Goal: Information Seeking & Learning: Learn about a topic

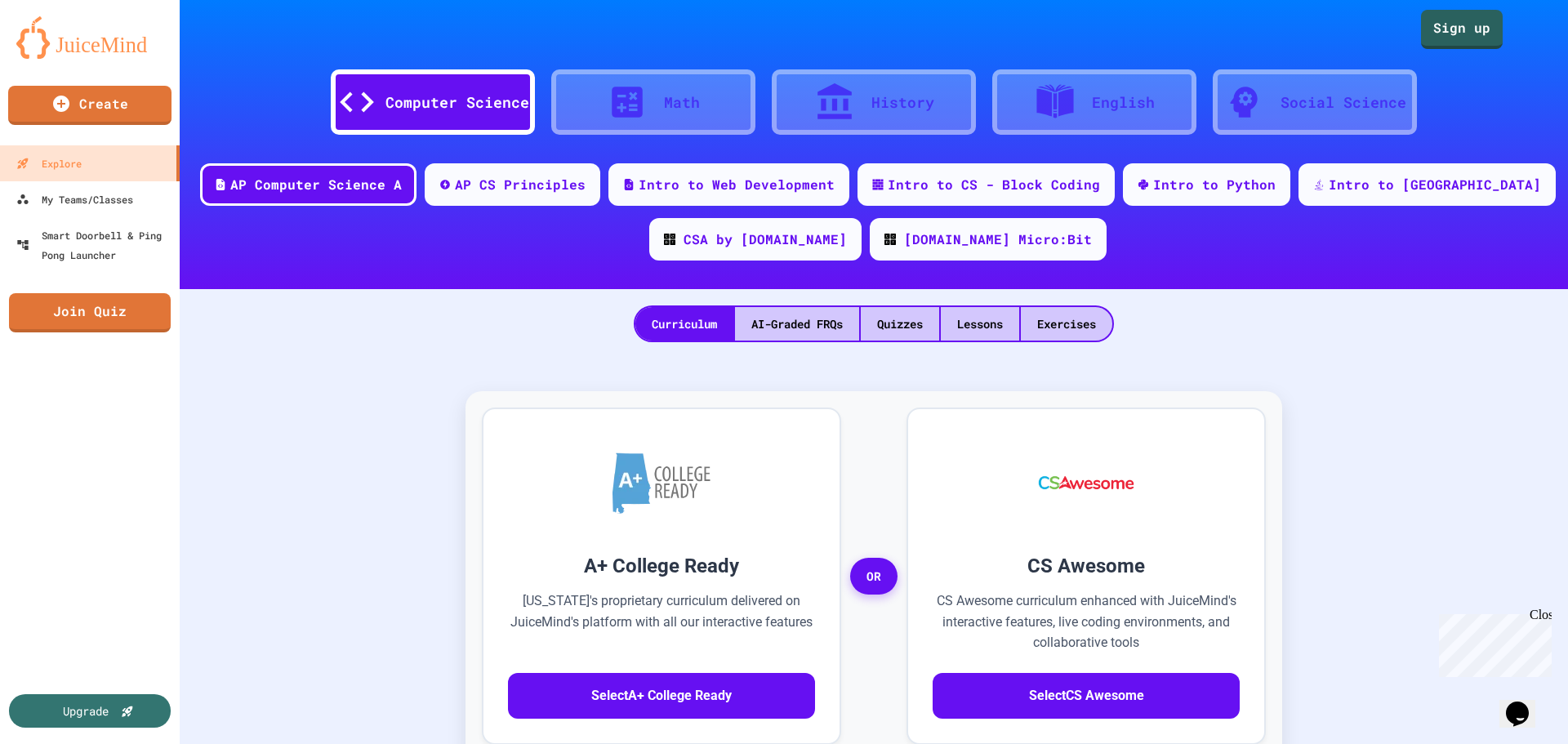
click at [675, 99] on div "Math" at bounding box center [682, 102] width 36 height 22
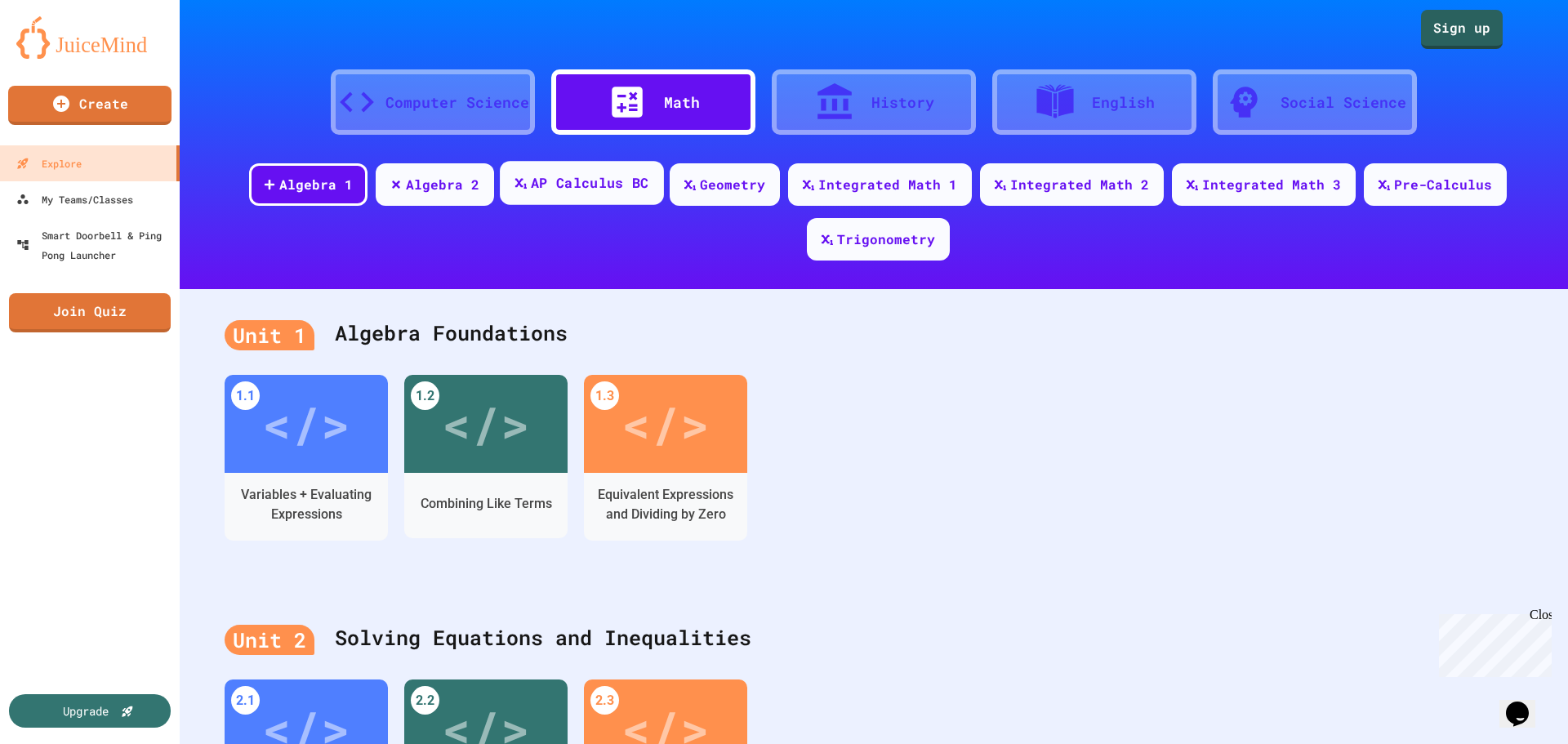
click at [623, 180] on div "AP Calculus BC" at bounding box center [589, 183] width 118 height 21
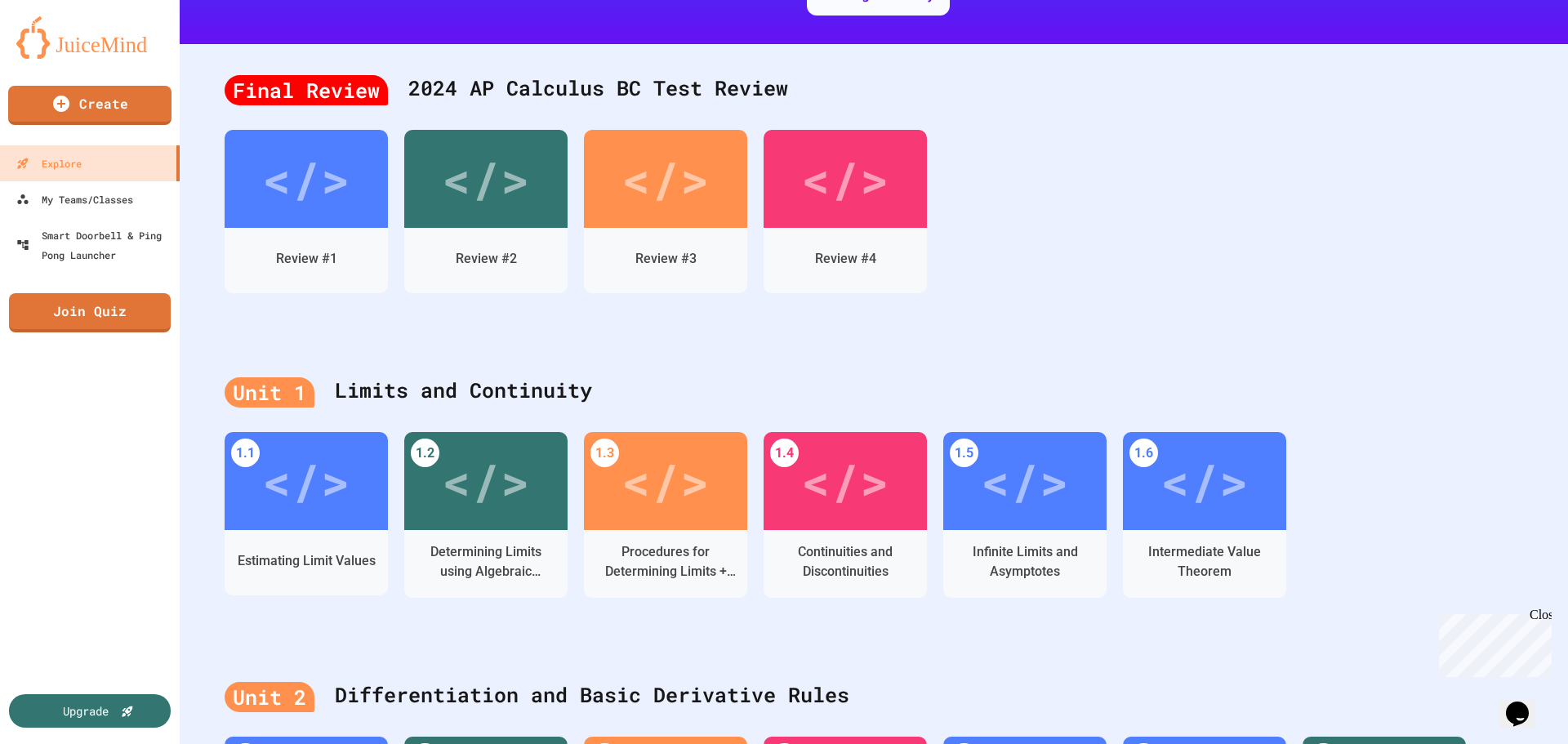
scroll to position [326, 0]
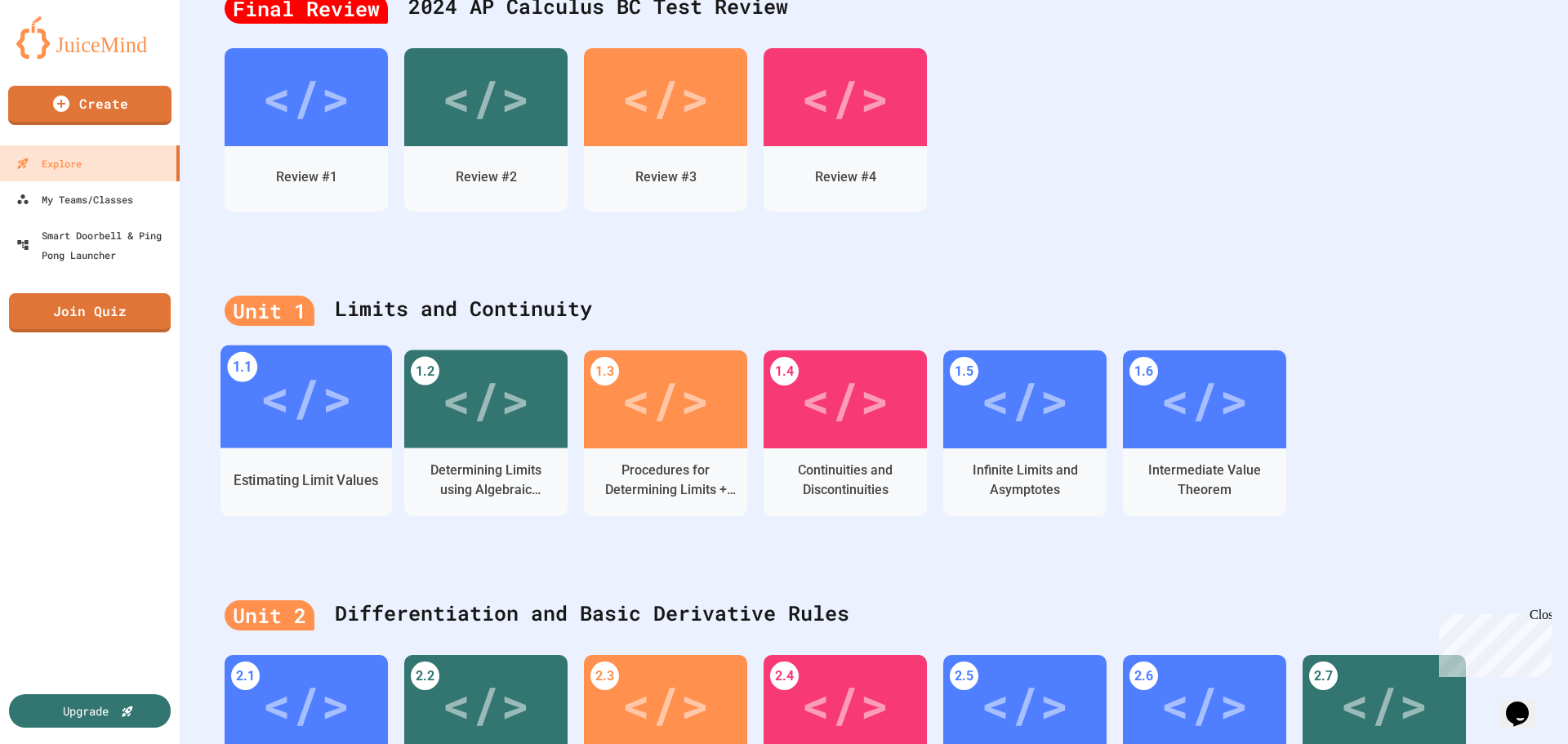
click at [312, 471] on div "Estimating Limit Values" at bounding box center [305, 480] width 145 height 21
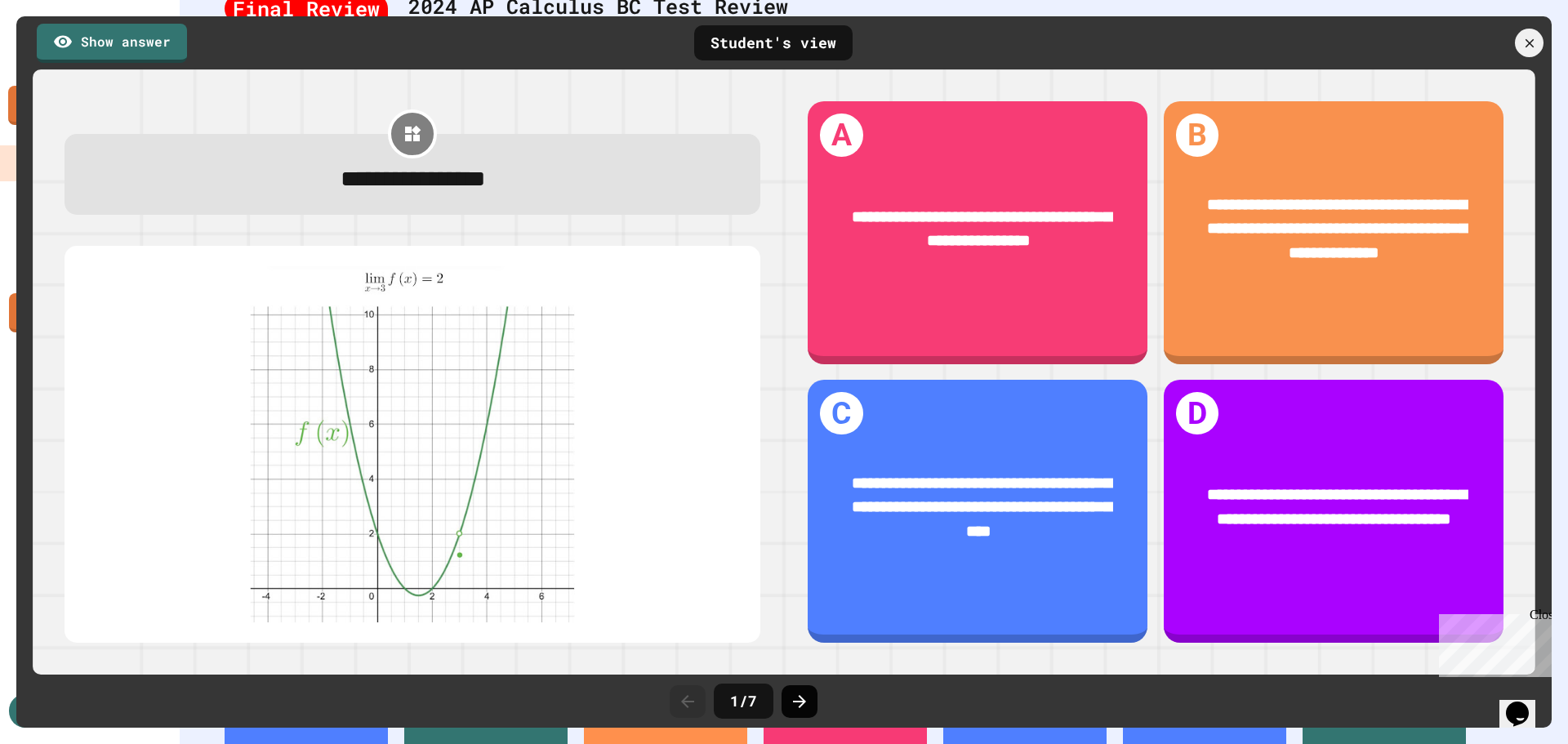
click at [805, 694] on icon at bounding box center [800, 701] width 20 height 20
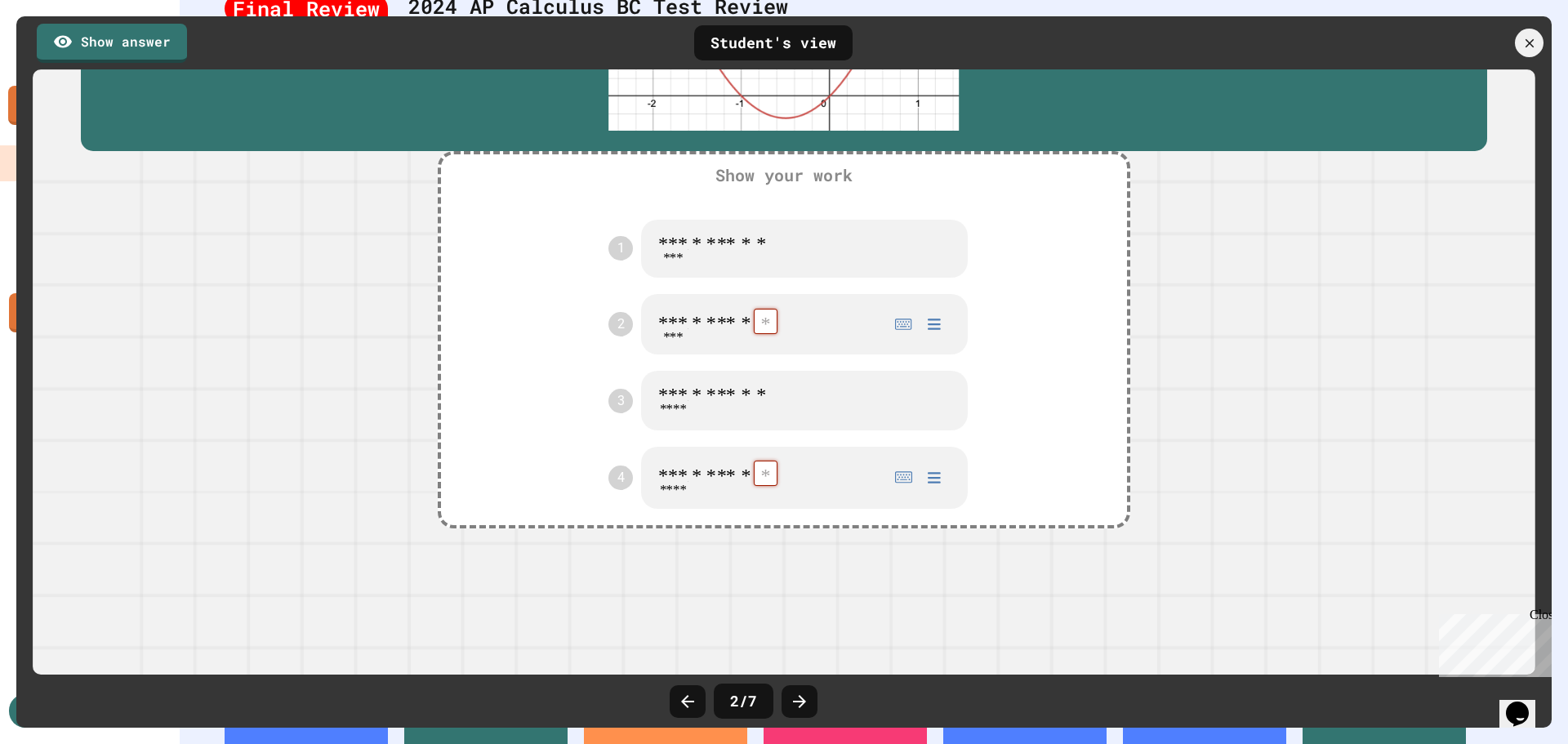
scroll to position [439, 0]
click at [801, 701] on icon at bounding box center [799, 701] width 13 height 13
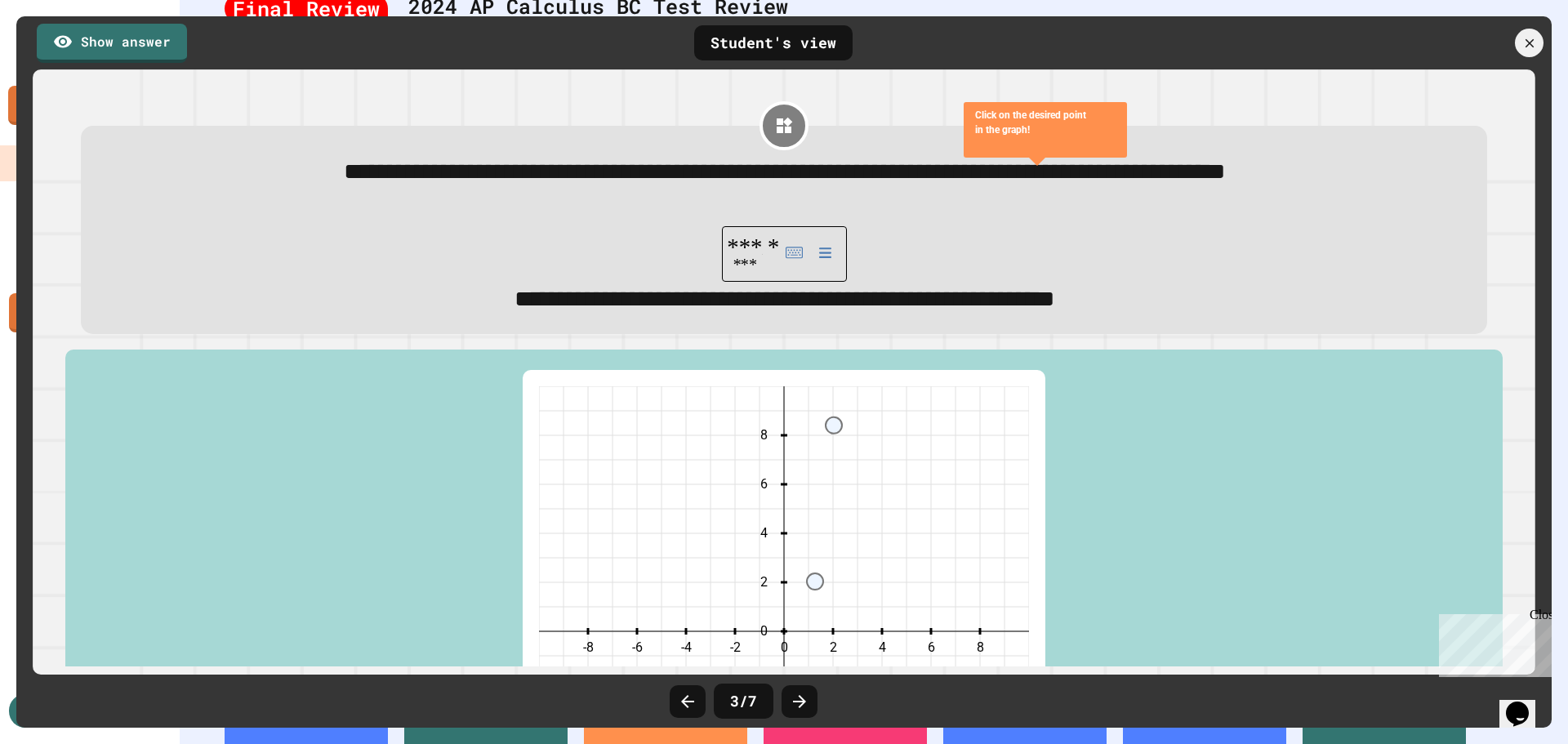
click at [975, 145] on icon "close" at bounding box center [975, 145] width 0 height 0
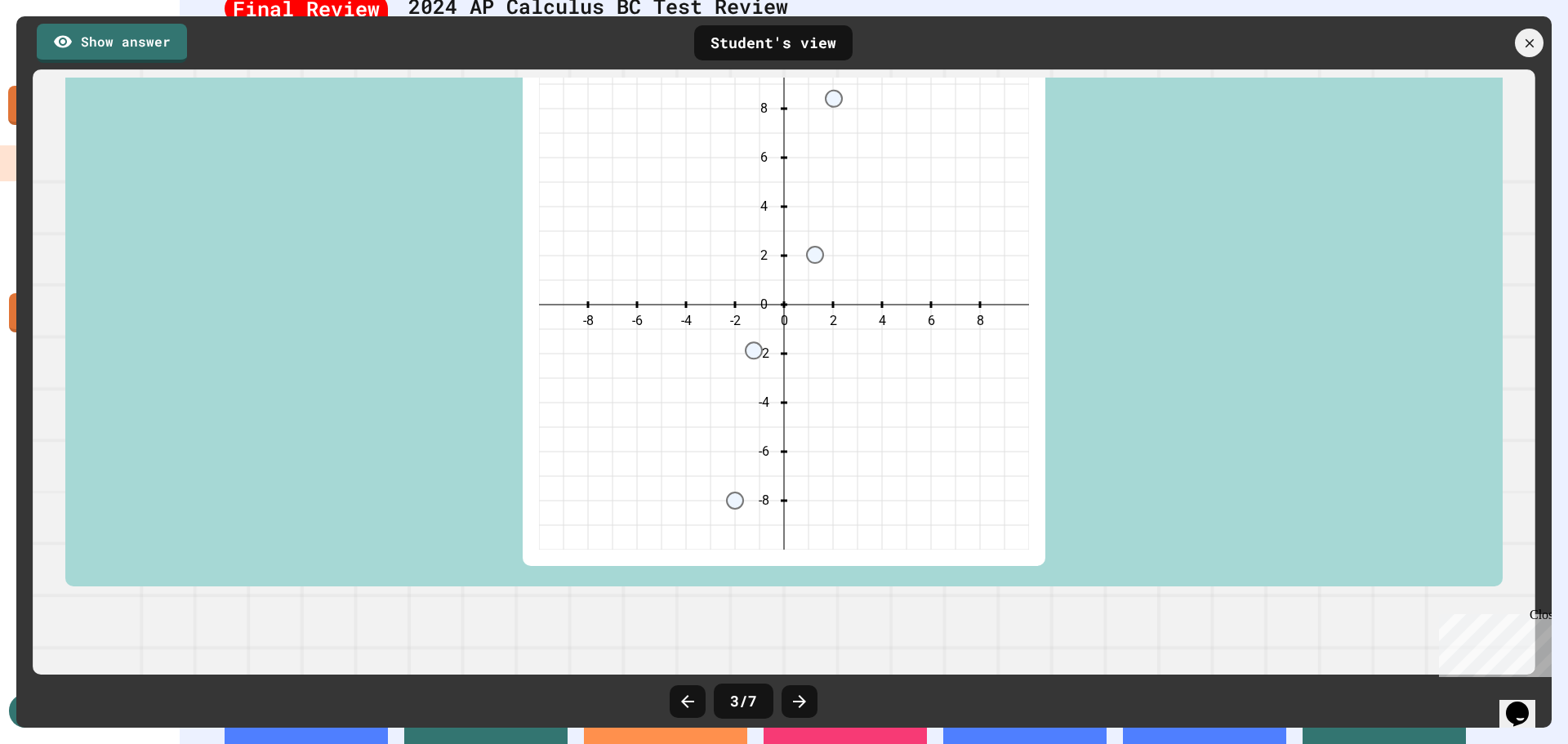
scroll to position [398, 0]
click at [801, 278] on icon "-8 -6 -4 -2 0 2 4 6 8 -8 -6 -4 -2 0 2 4 6 8" at bounding box center [784, 303] width 490 height 490
click at [145, 38] on link "Show answer" at bounding box center [112, 42] width 151 height 41
click at [803, 707] on icon at bounding box center [800, 701] width 20 height 20
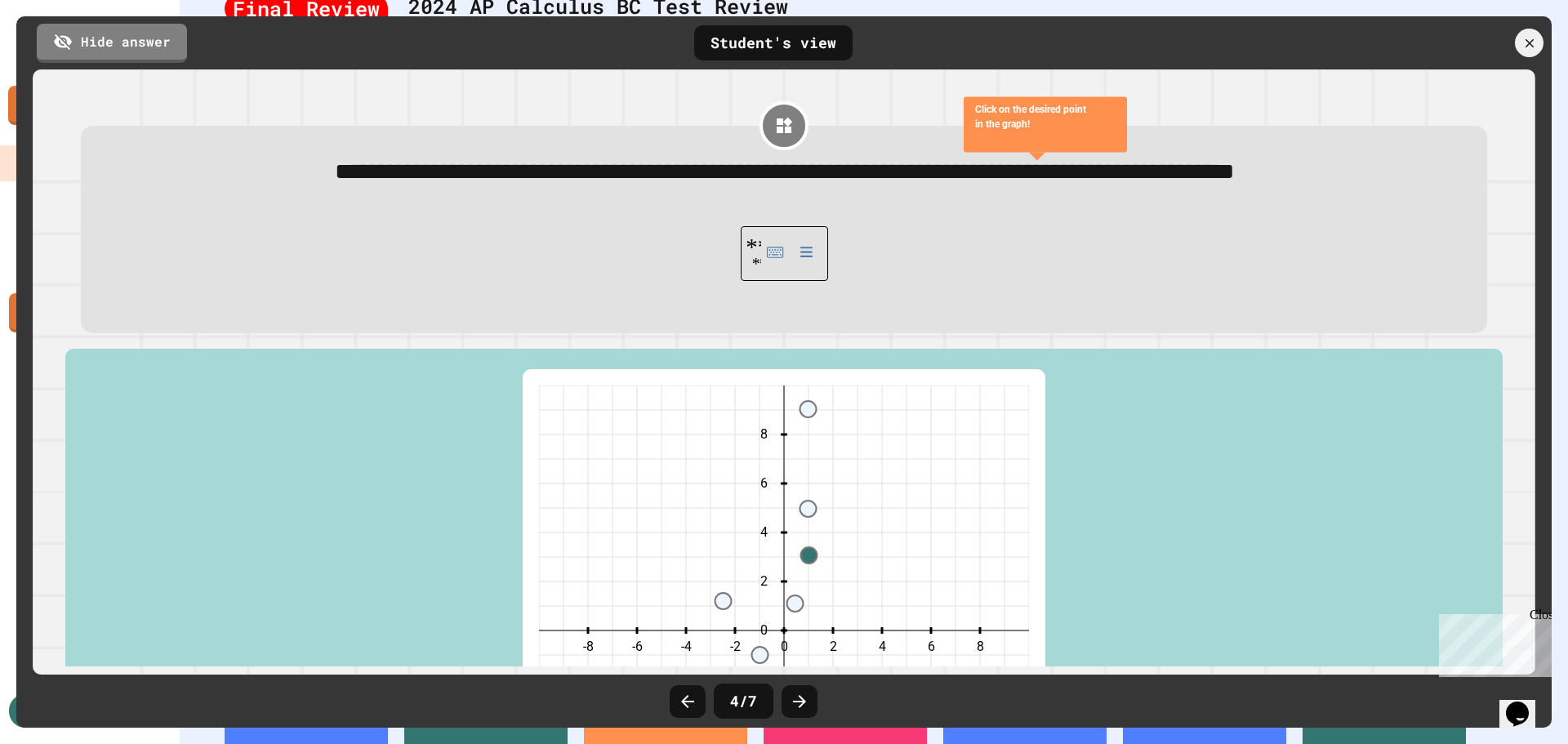
scroll to position [164, 0]
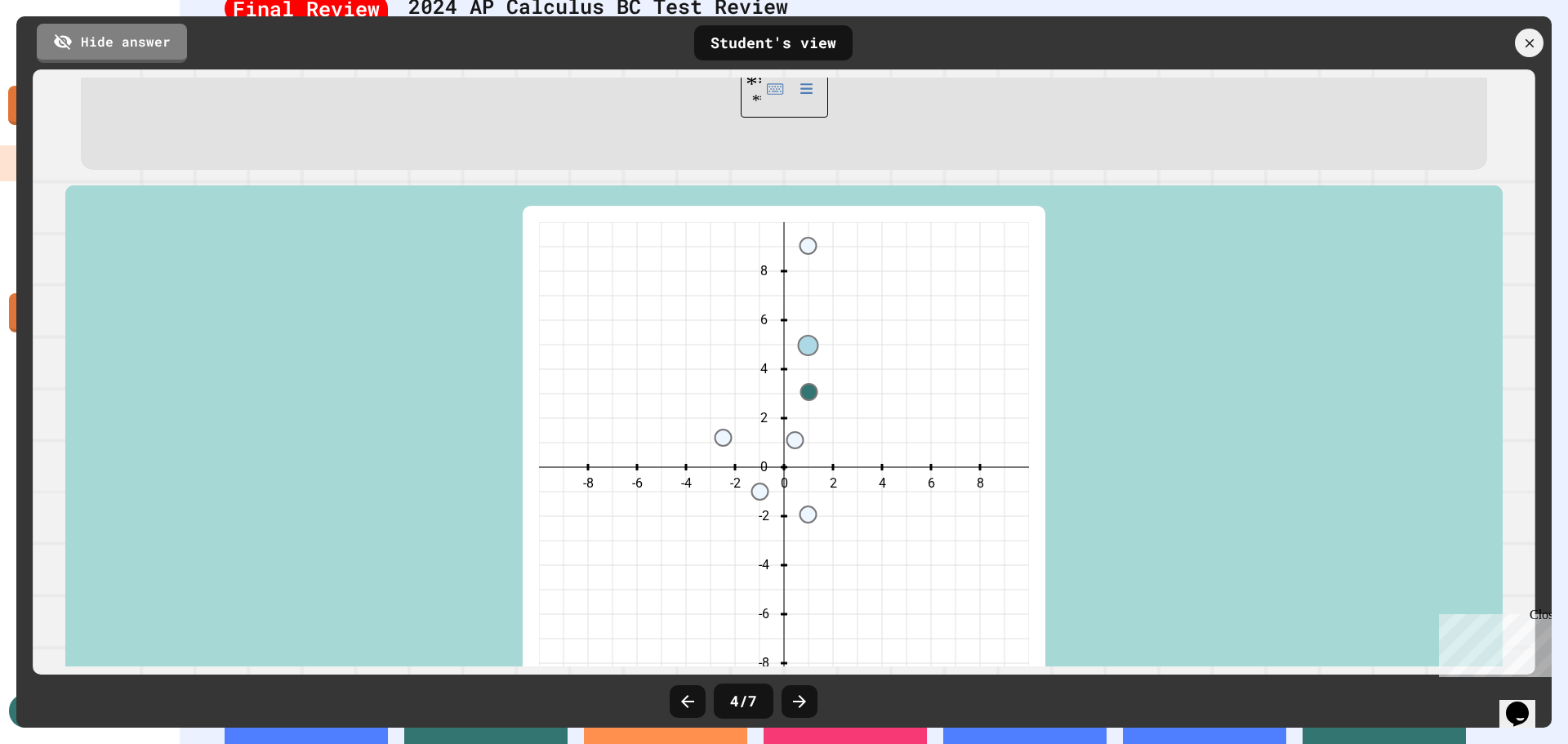
click at [799, 355] on circle at bounding box center [808, 345] width 20 height 20
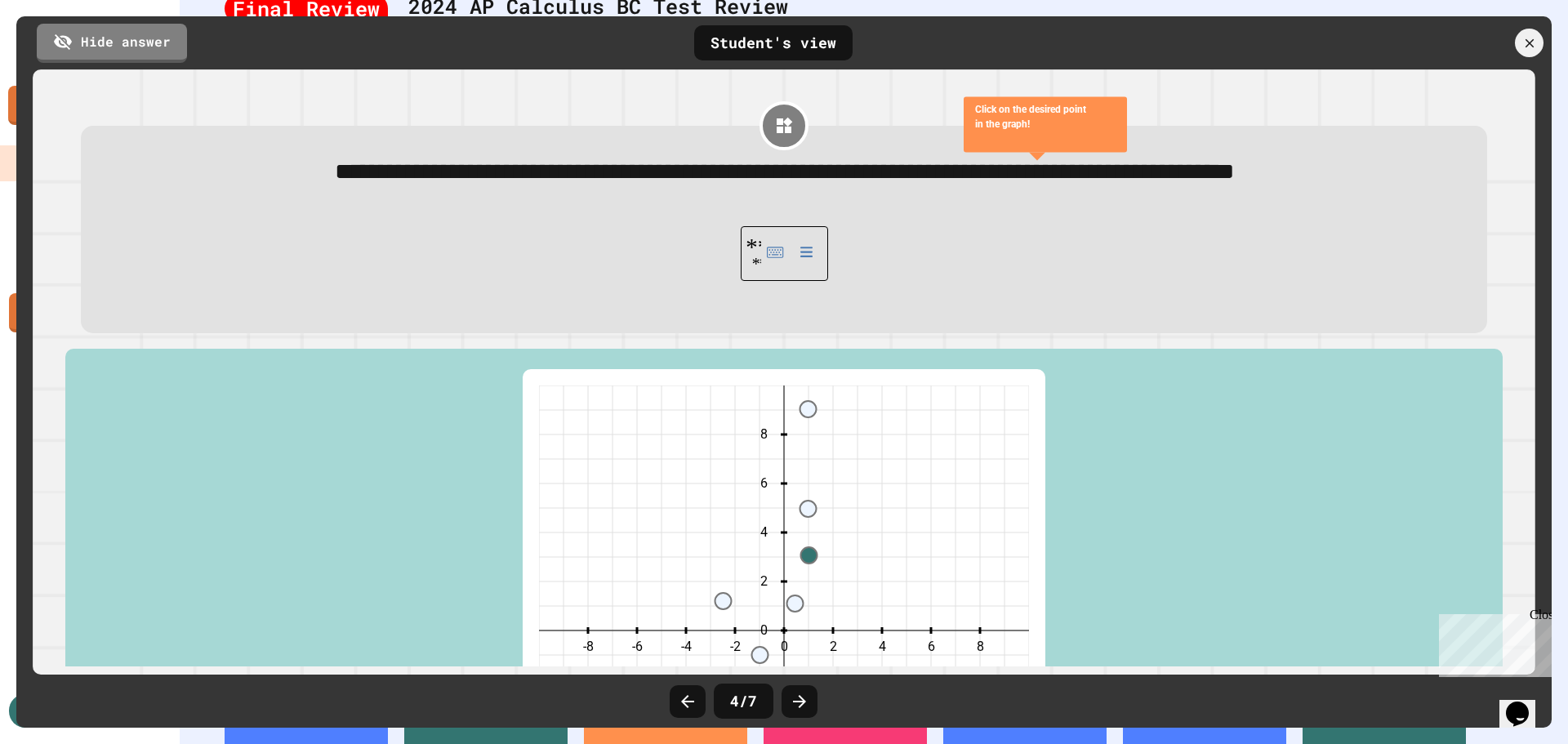
scroll to position [245, 0]
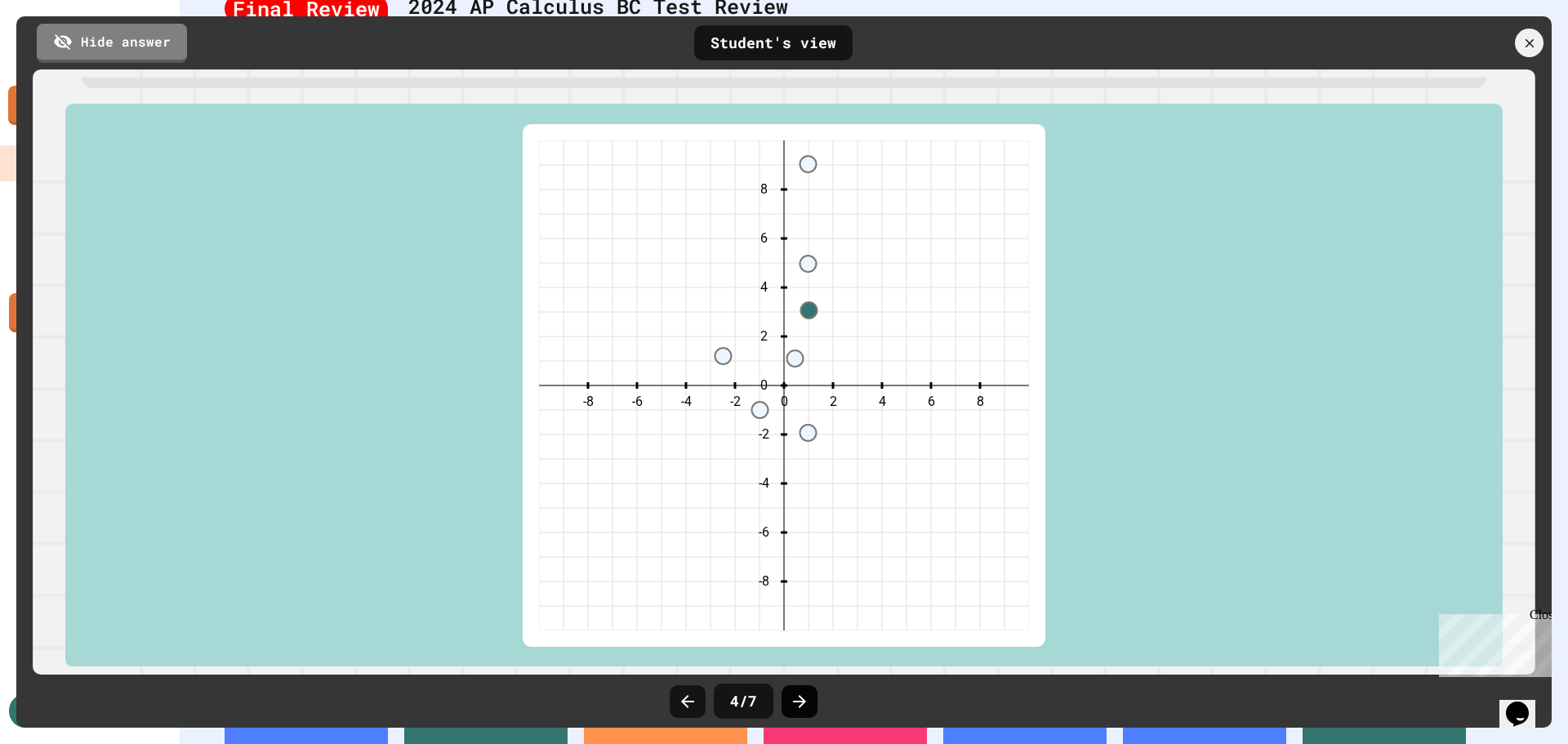
click at [798, 702] on icon at bounding box center [799, 701] width 13 height 13
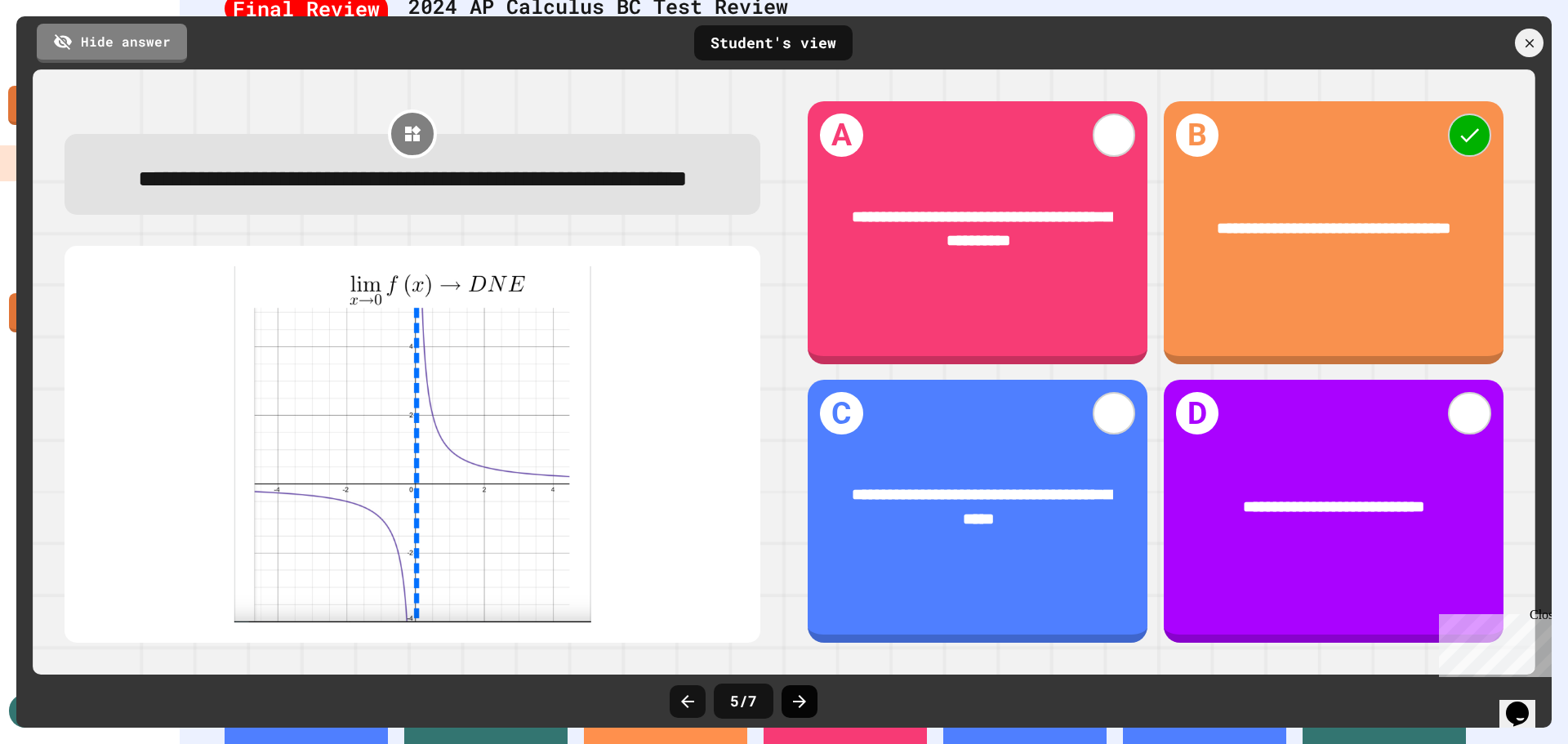
click at [800, 700] on icon at bounding box center [800, 701] width 20 height 20
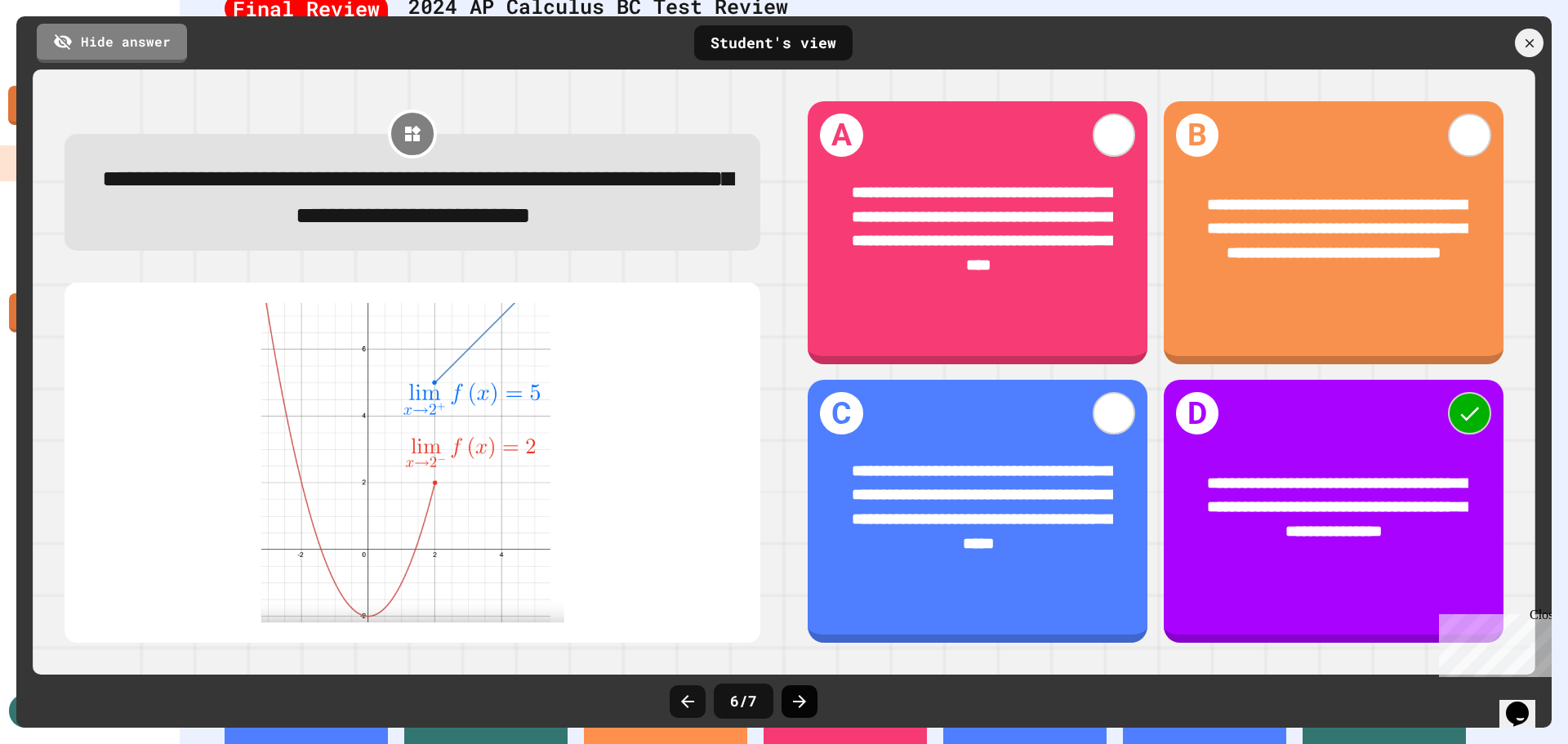
click at [806, 692] on icon at bounding box center [800, 701] width 20 height 20
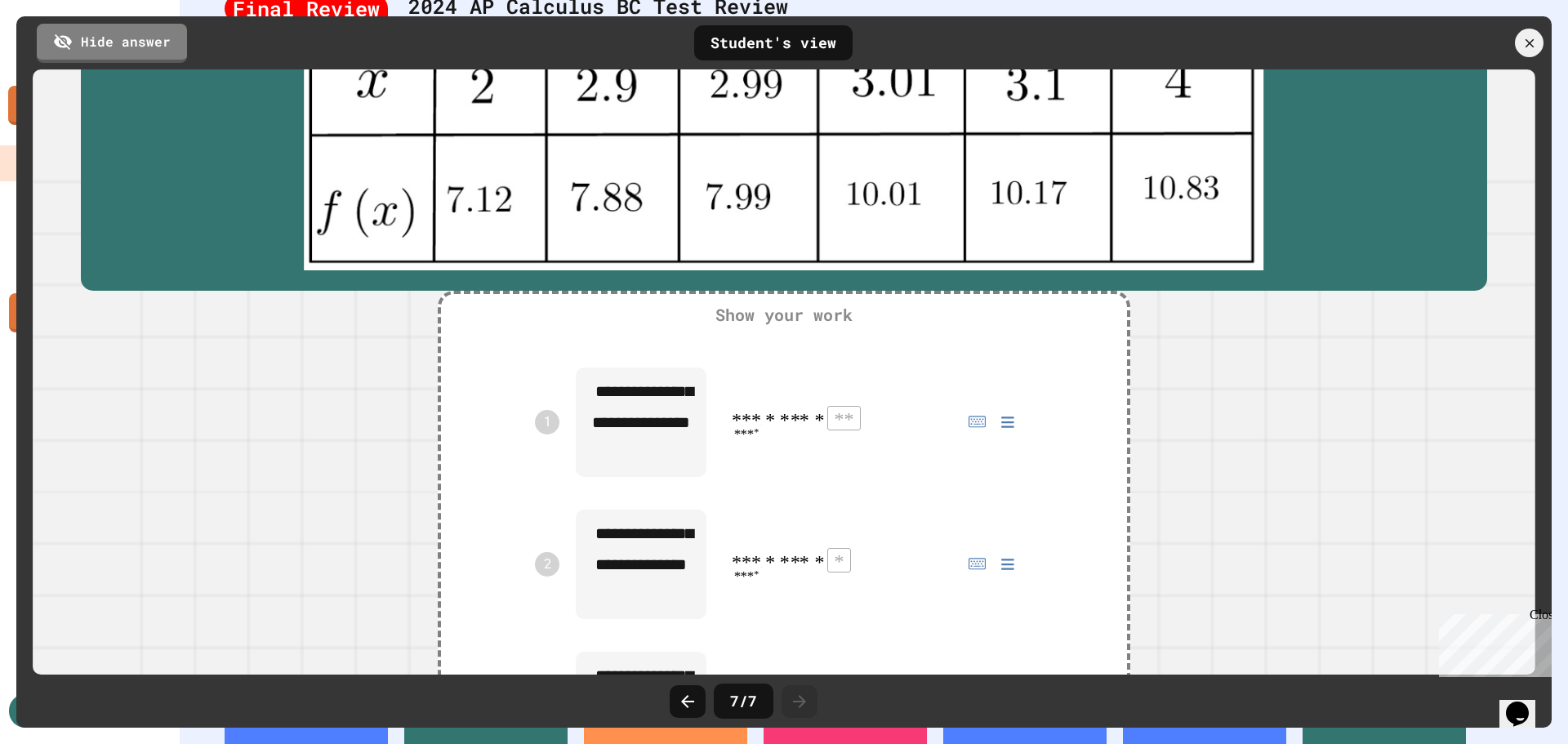
scroll to position [0, 0]
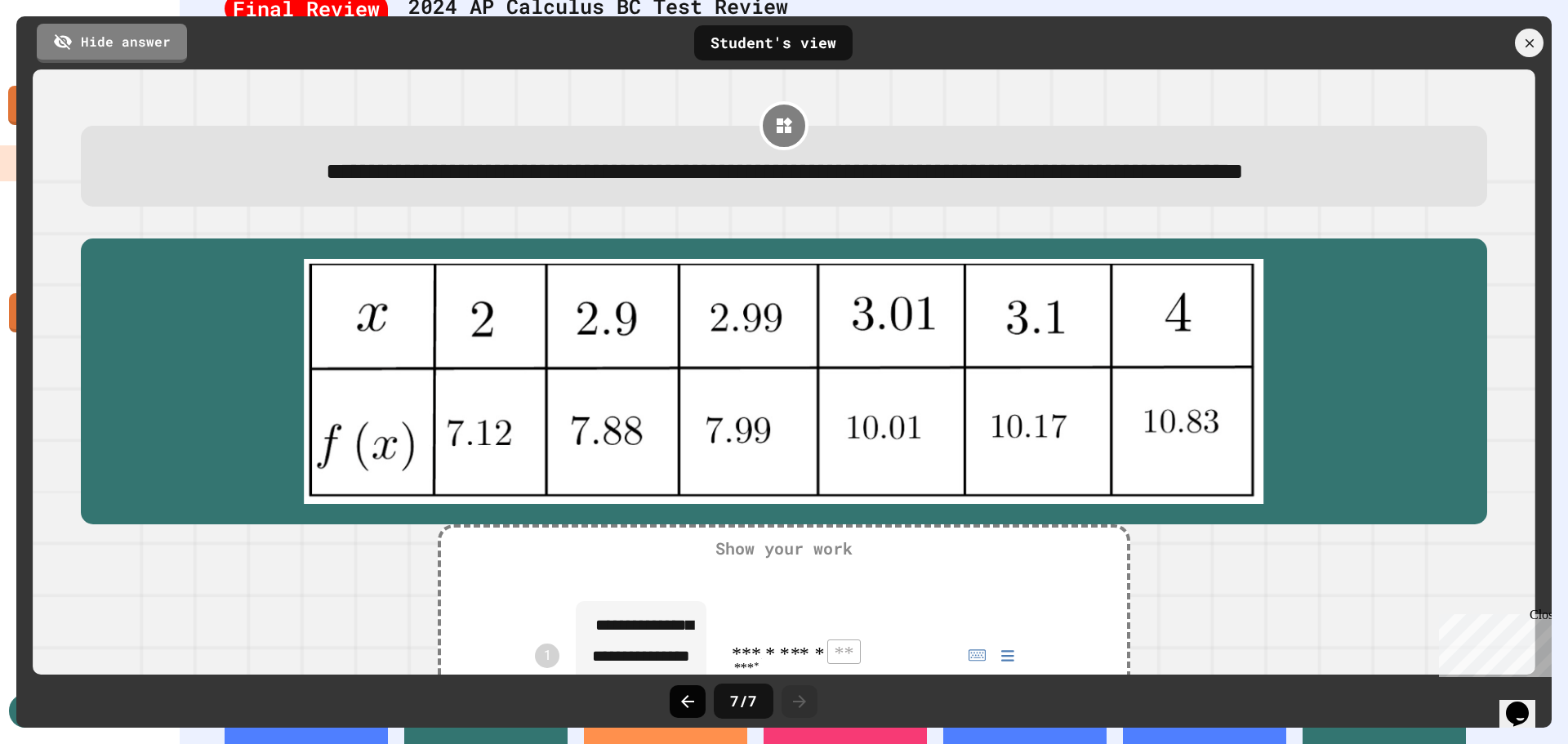
click at [693, 697] on icon at bounding box center [687, 701] width 20 height 20
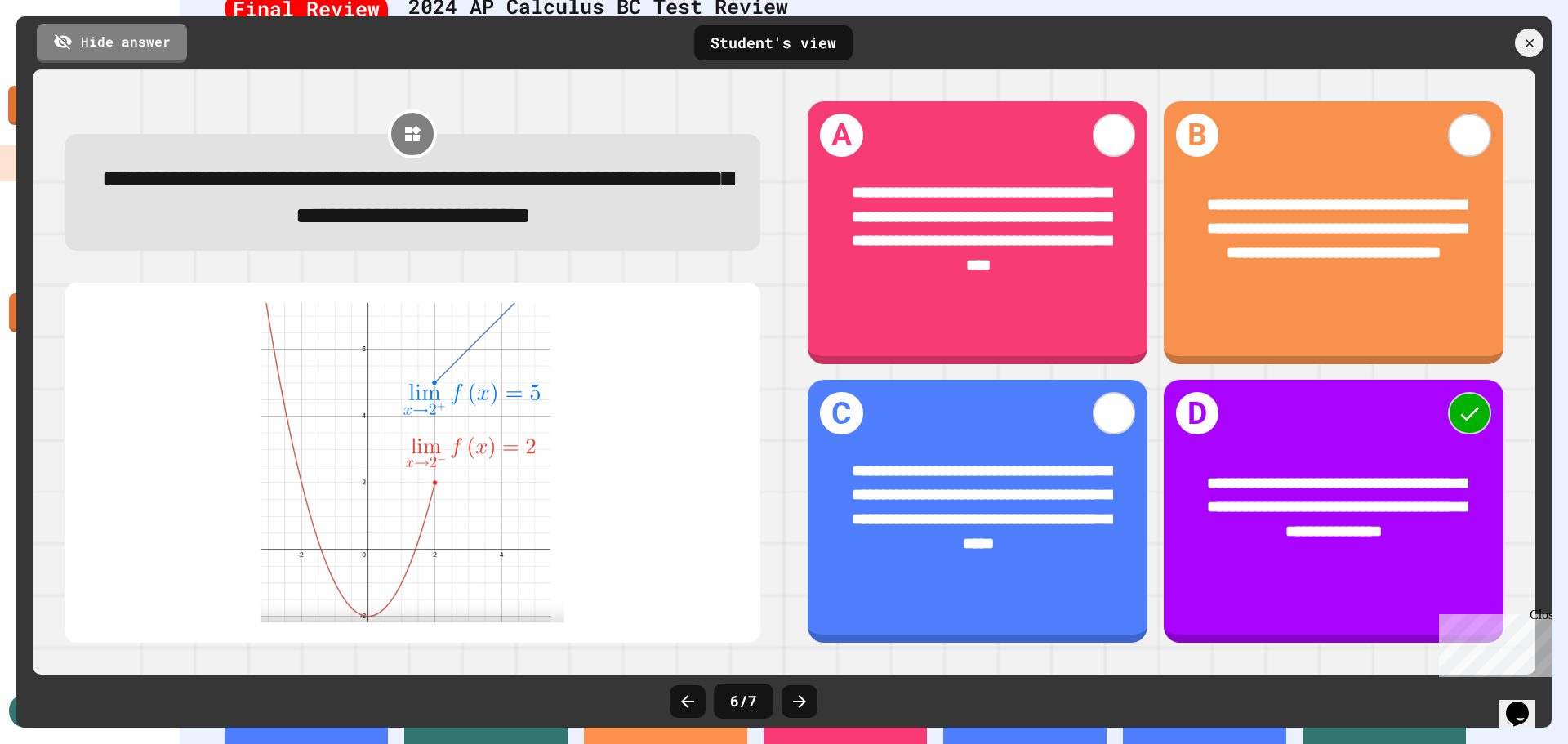
click at [693, 697] on icon at bounding box center [687, 701] width 20 height 20
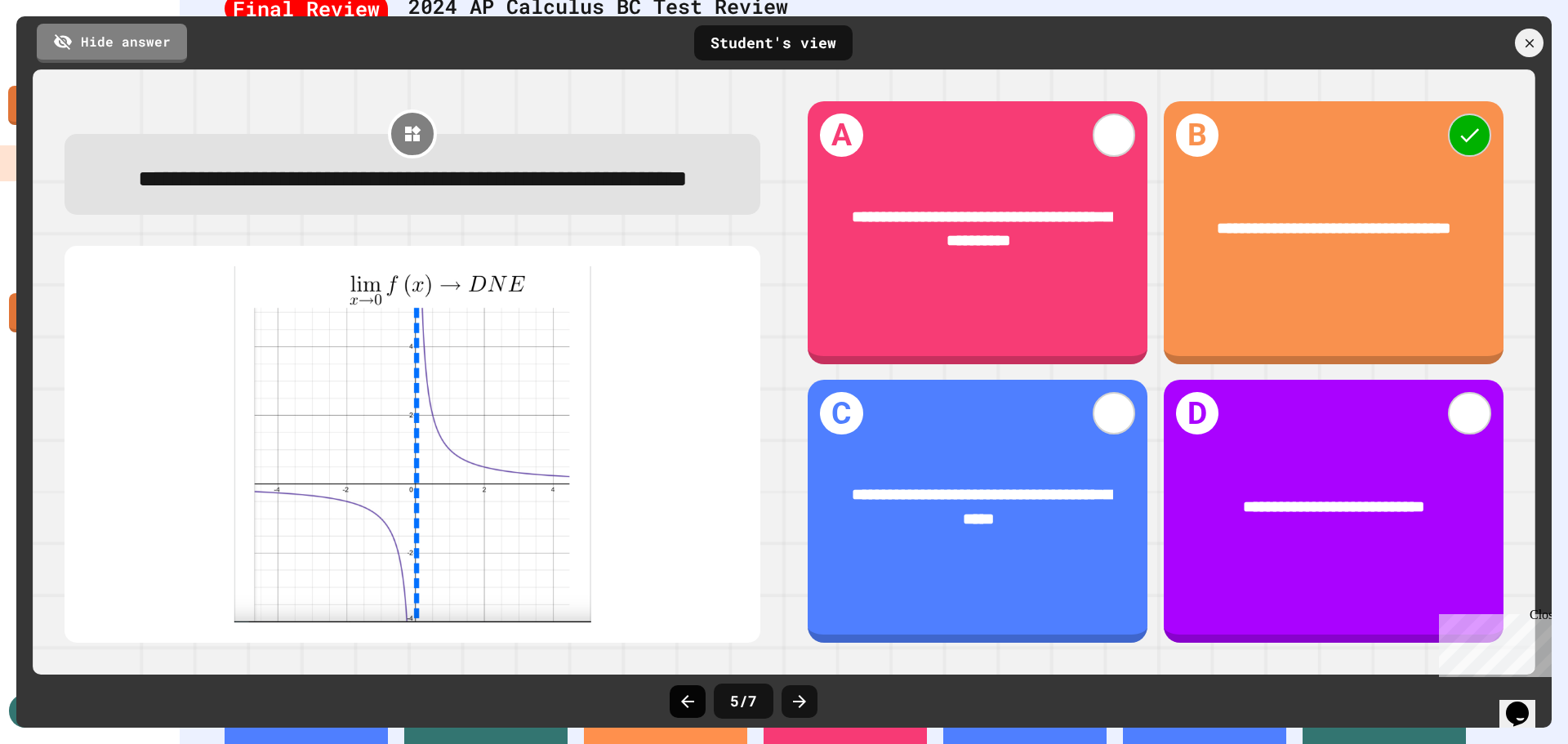
click at [695, 691] on icon at bounding box center [687, 701] width 20 height 20
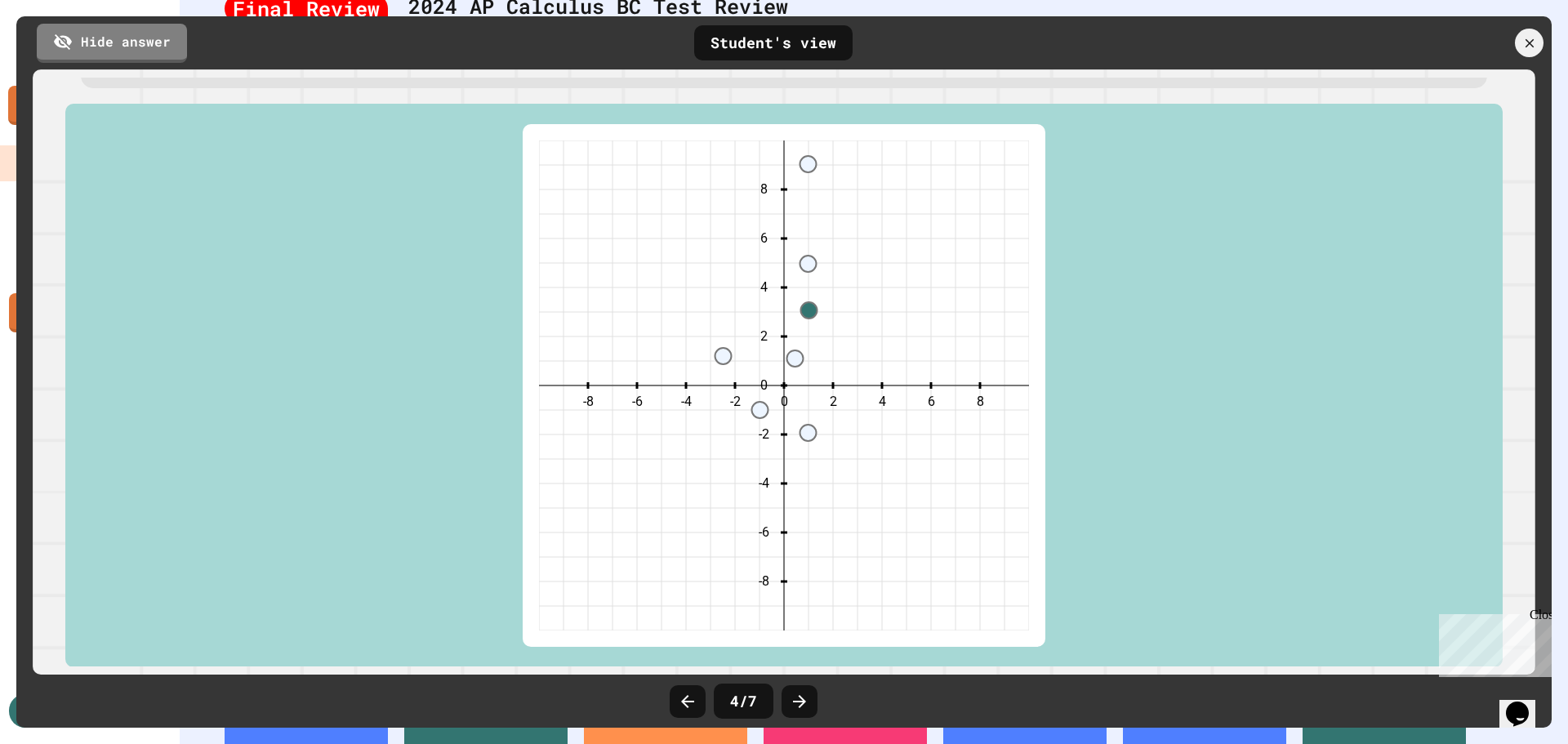
scroll to position [326, 0]
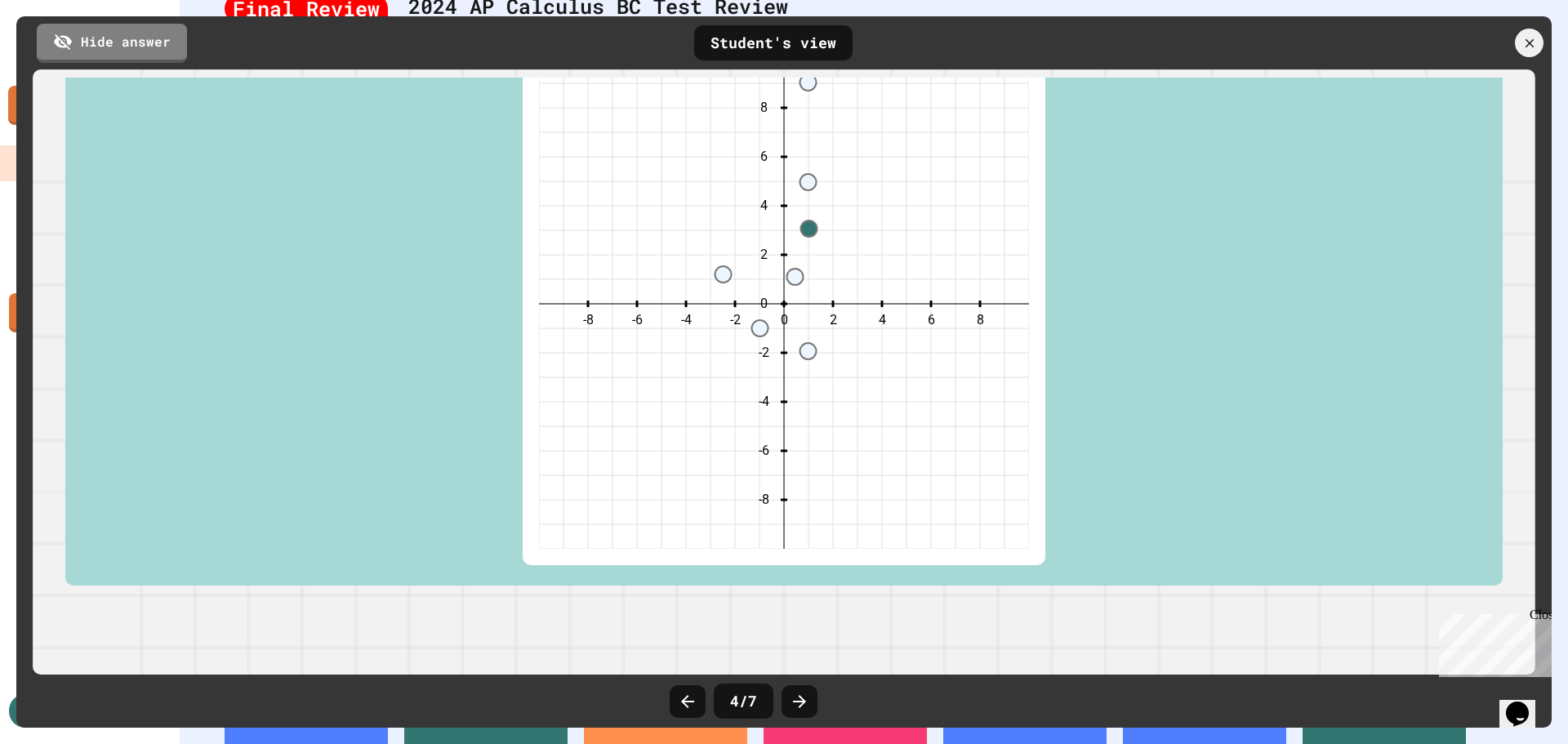
click at [794, 40] on div "Student's view" at bounding box center [773, 42] width 158 height 35
click at [762, 42] on div "Student's view" at bounding box center [773, 42] width 158 height 35
click at [1529, 30] on div at bounding box center [1530, 43] width 35 height 35
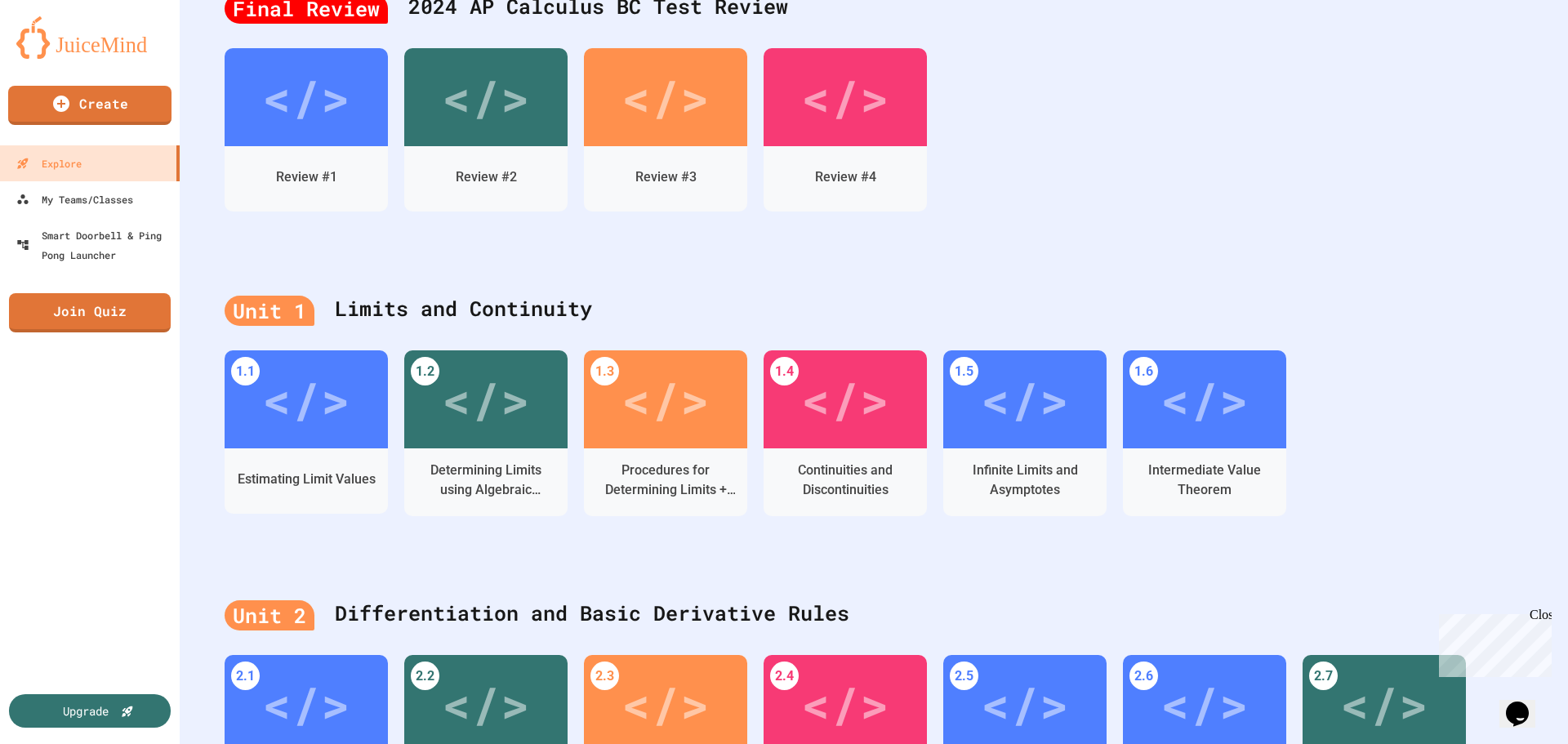
drag, startPoint x: 1149, startPoint y: 132, endPoint x: 1151, endPoint y: 33, distance: 99.0
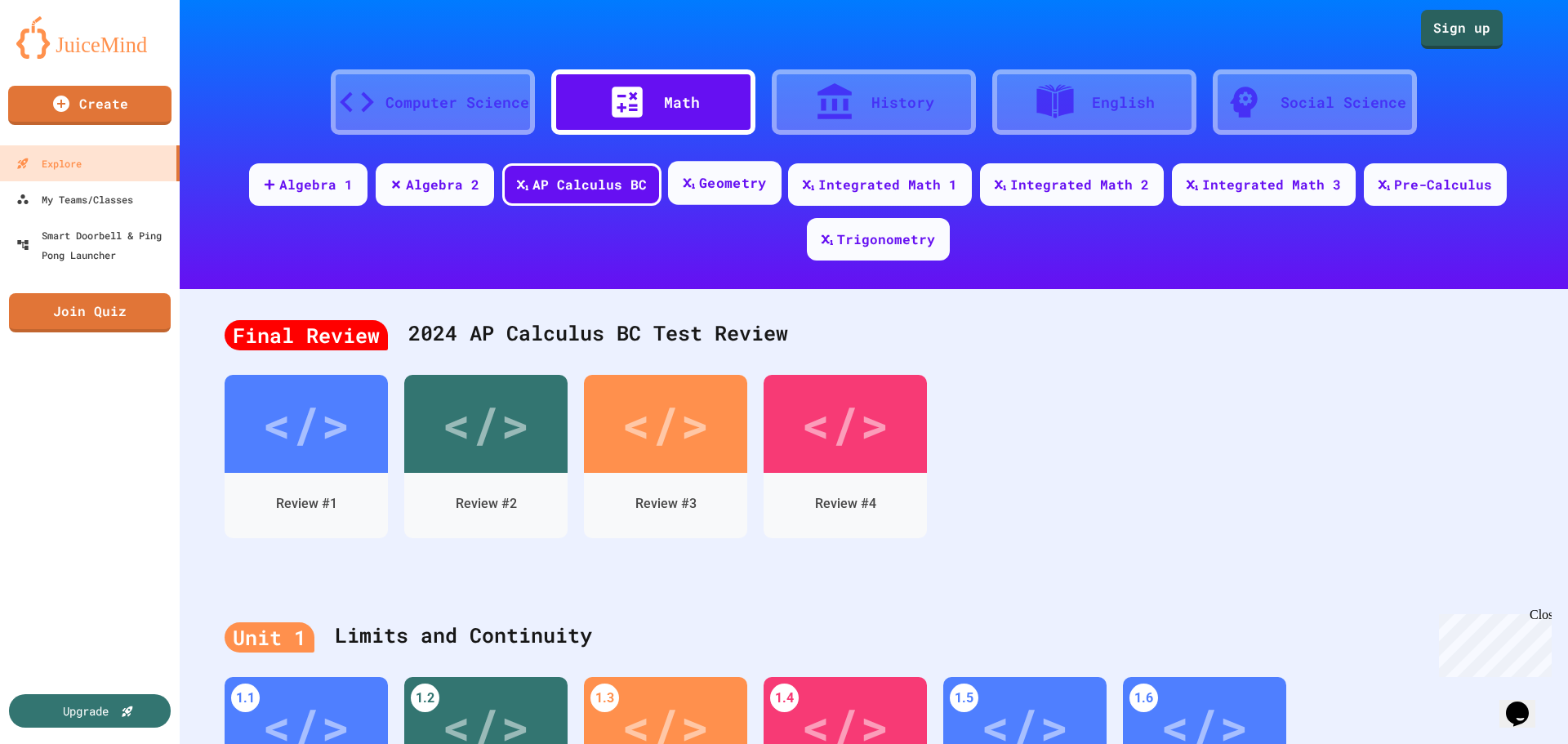
click at [712, 184] on div "Geometry" at bounding box center [732, 183] width 67 height 21
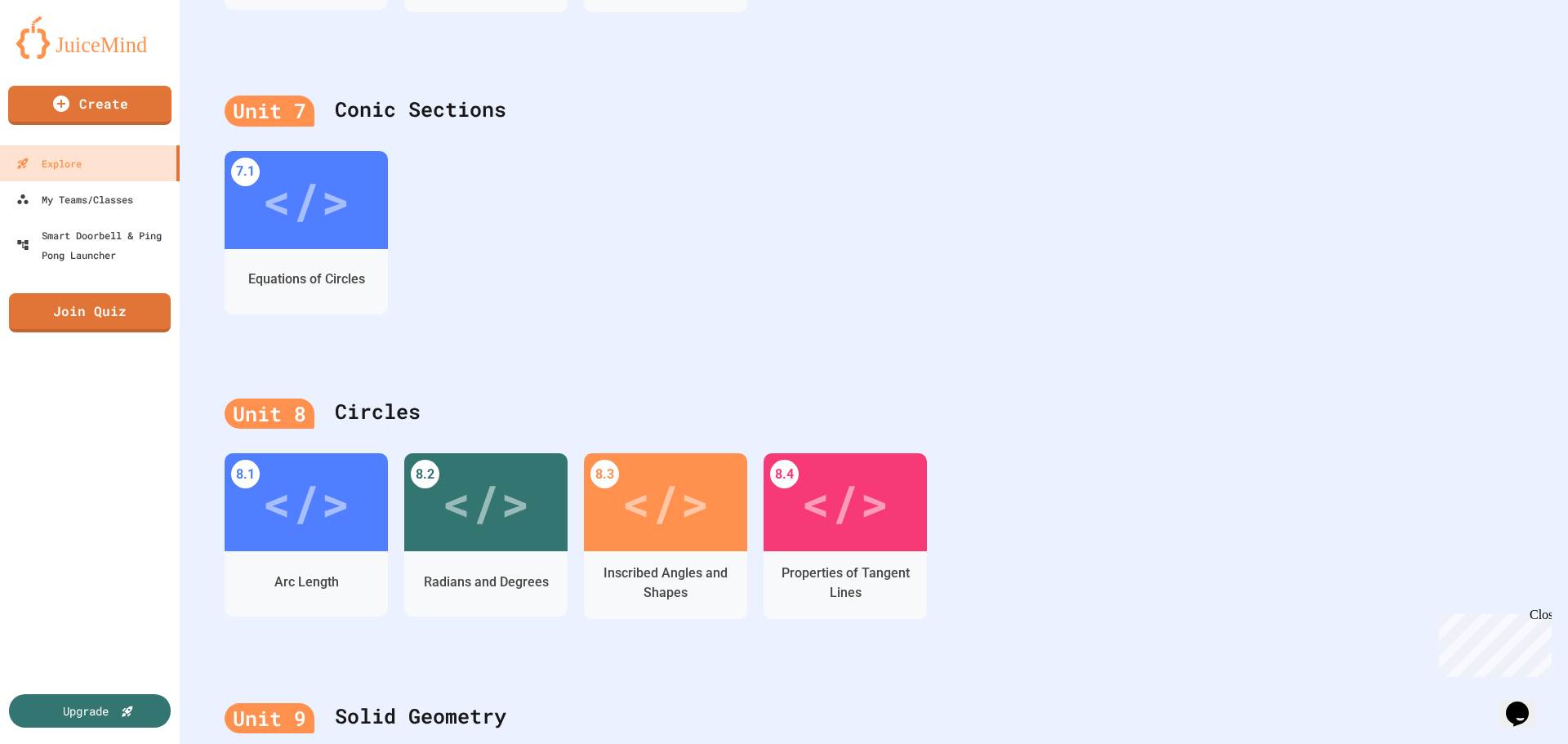
scroll to position [1722, 0]
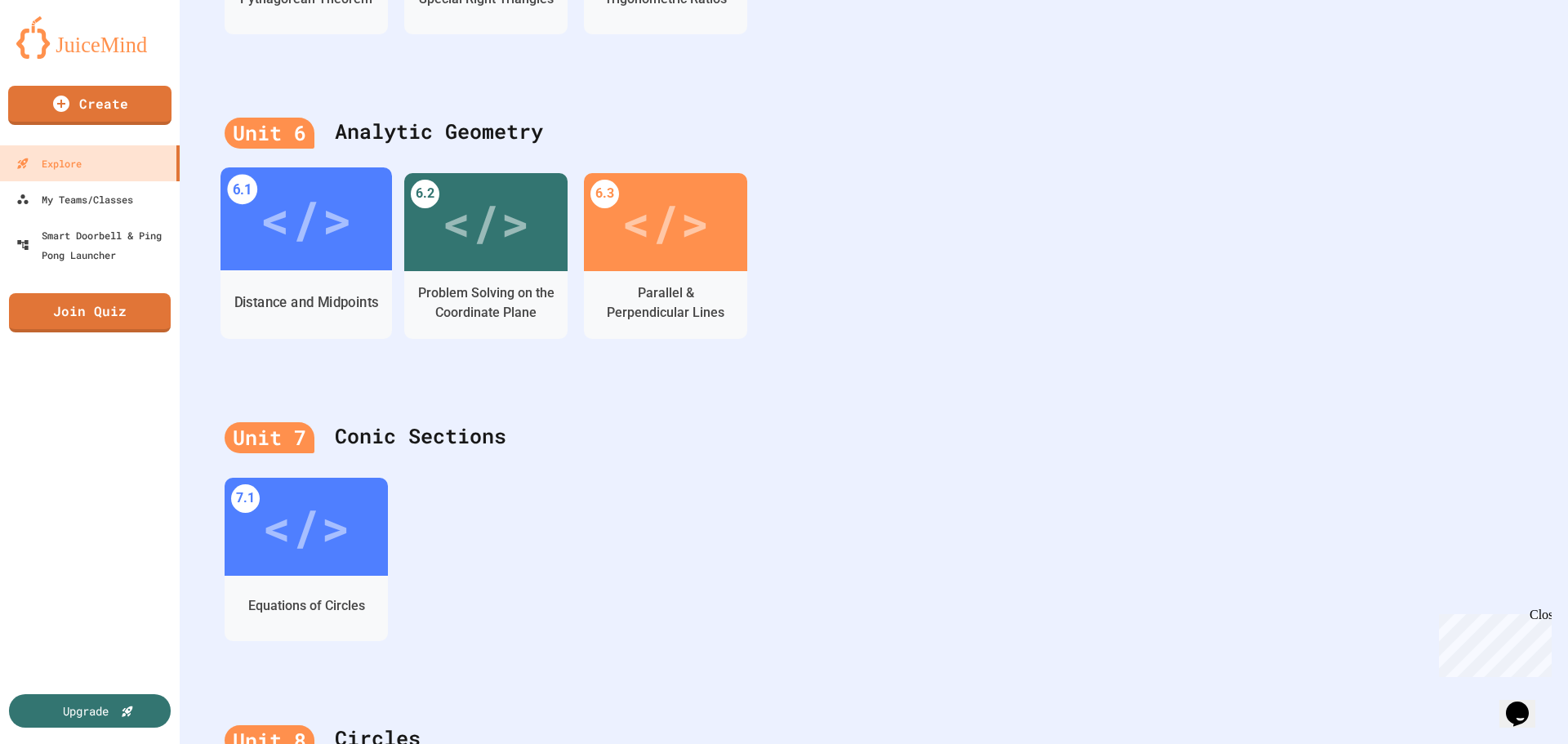
click at [307, 285] on div "Distance and Midpoints" at bounding box center [306, 302] width 171 height 48
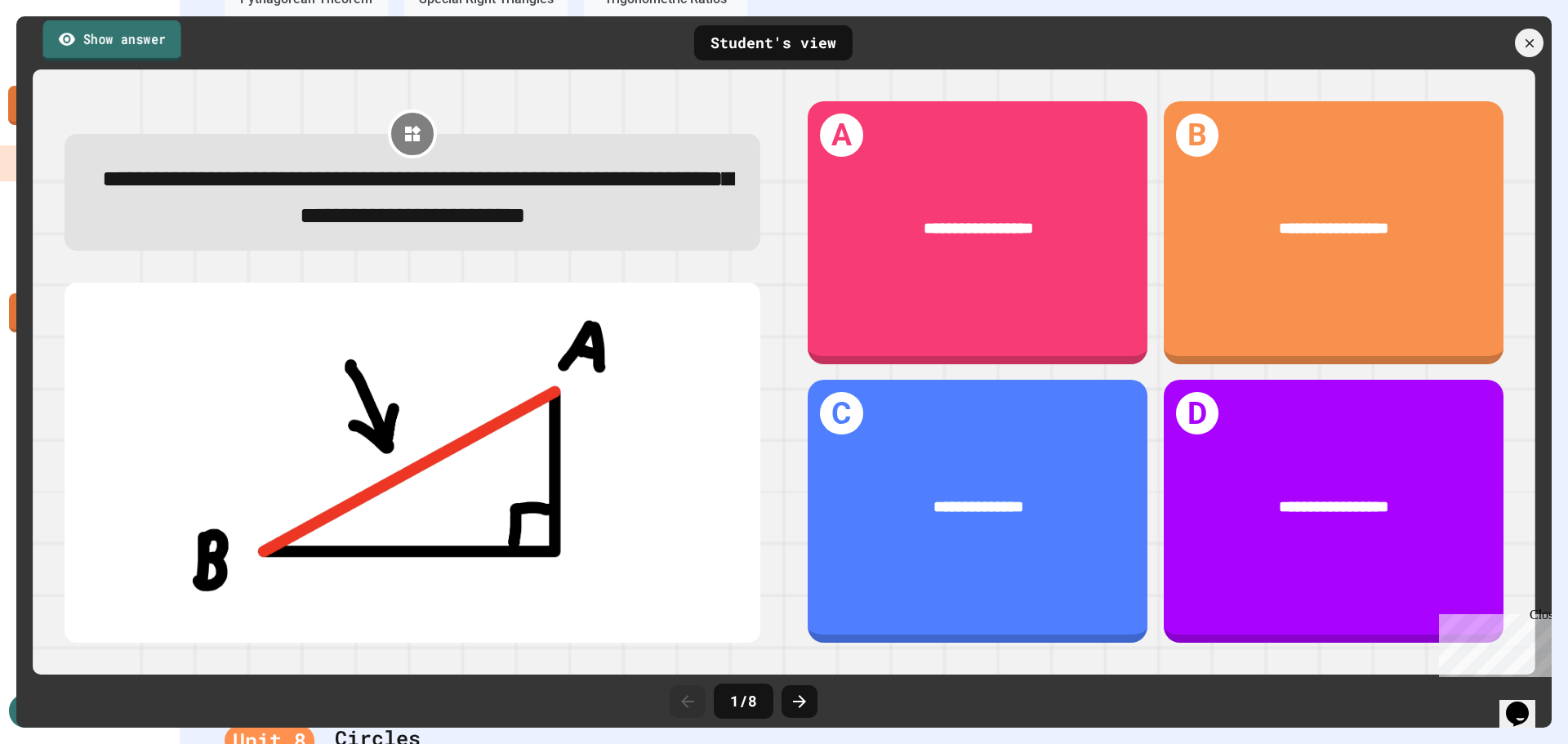
click at [116, 36] on link "Show answer" at bounding box center [111, 40] width 138 height 41
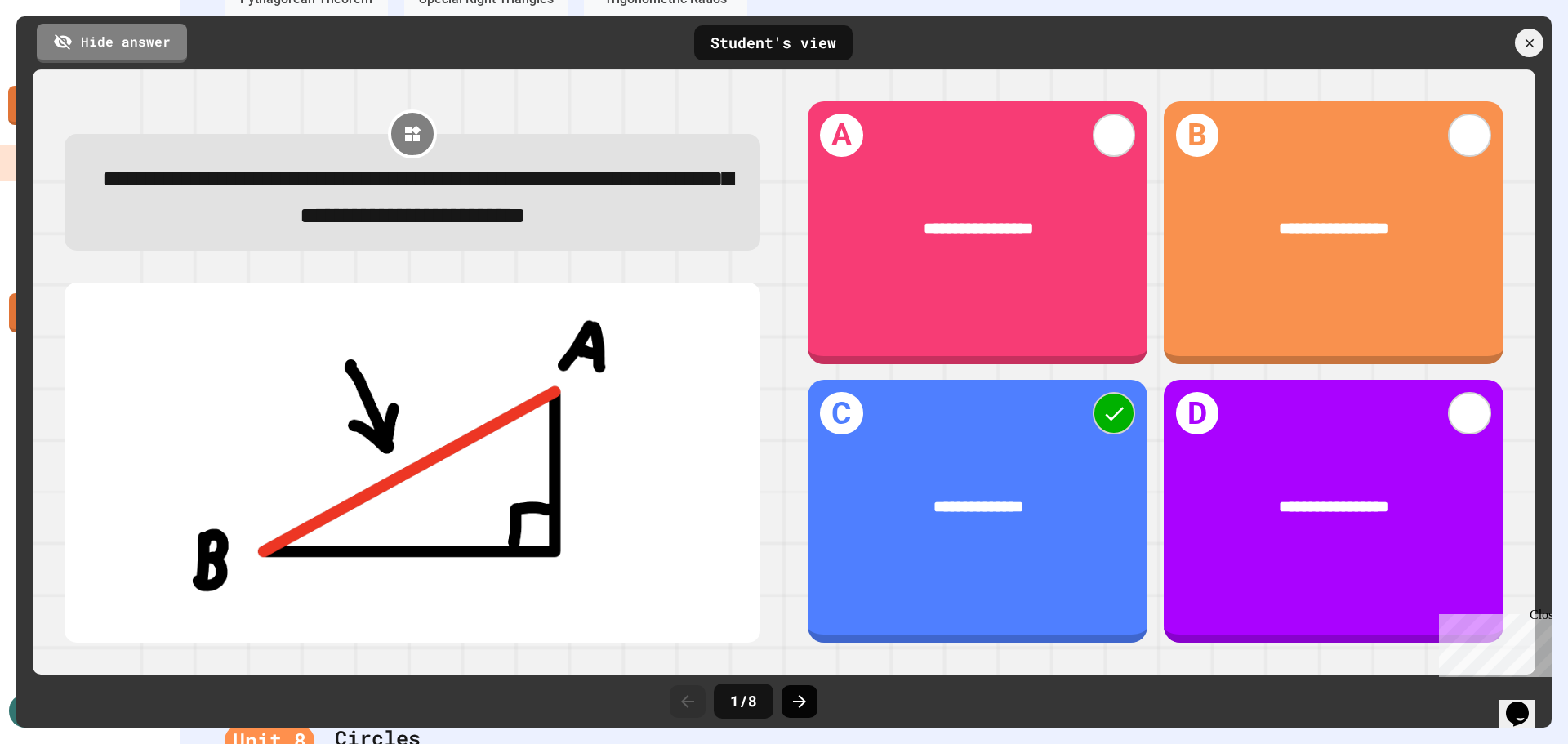
click at [804, 702] on icon at bounding box center [799, 701] width 13 height 13
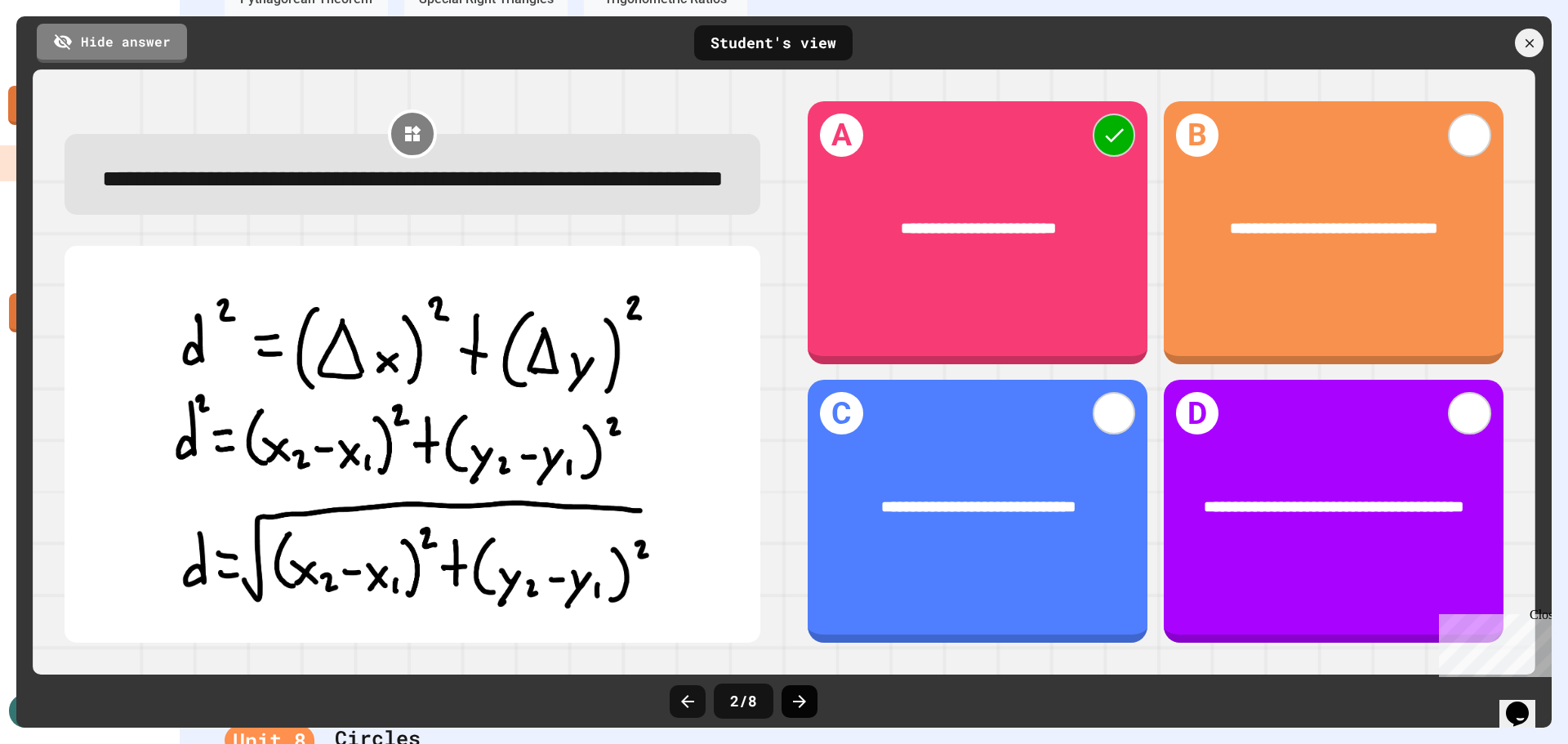
click at [806, 701] on icon at bounding box center [800, 701] width 20 height 20
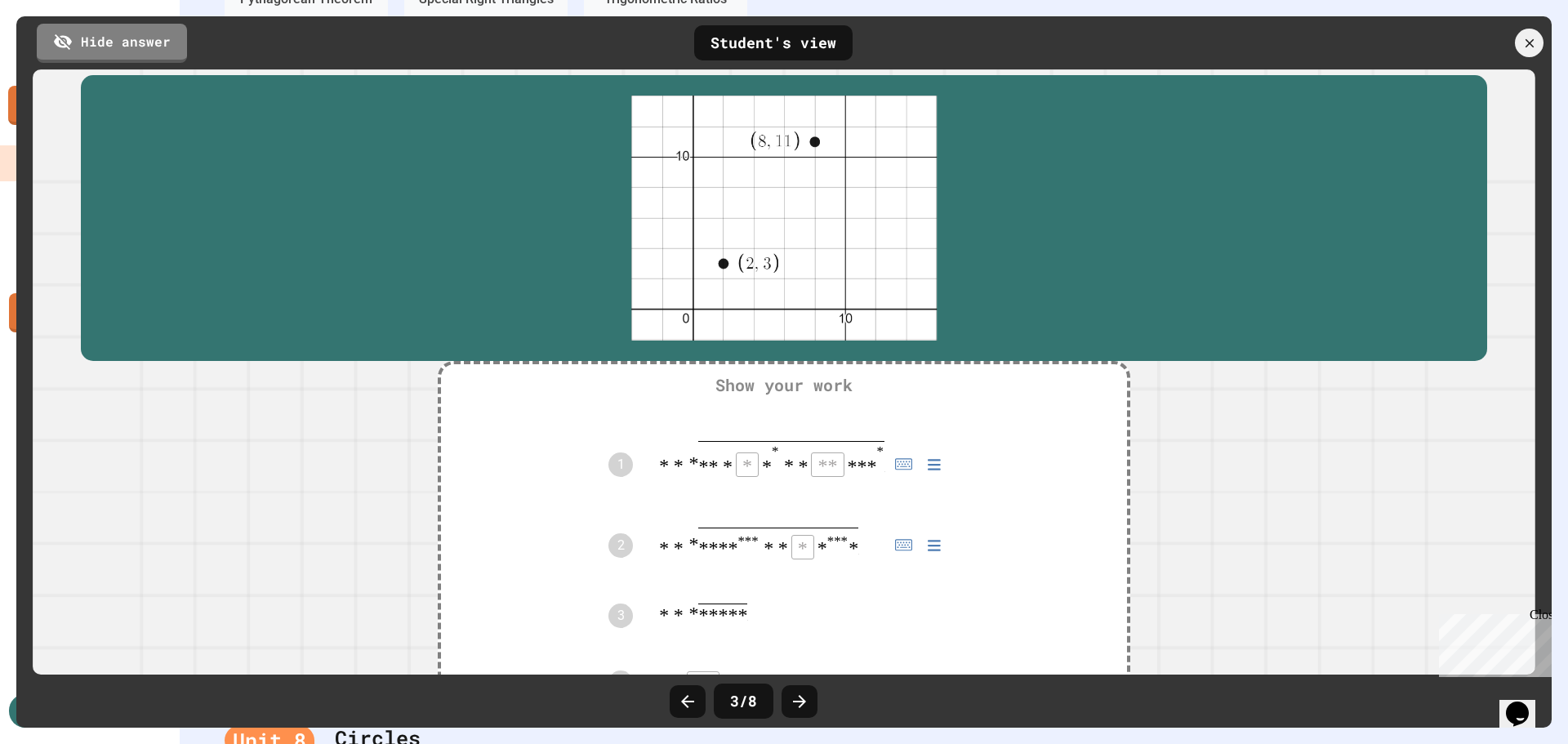
scroll to position [326, 0]
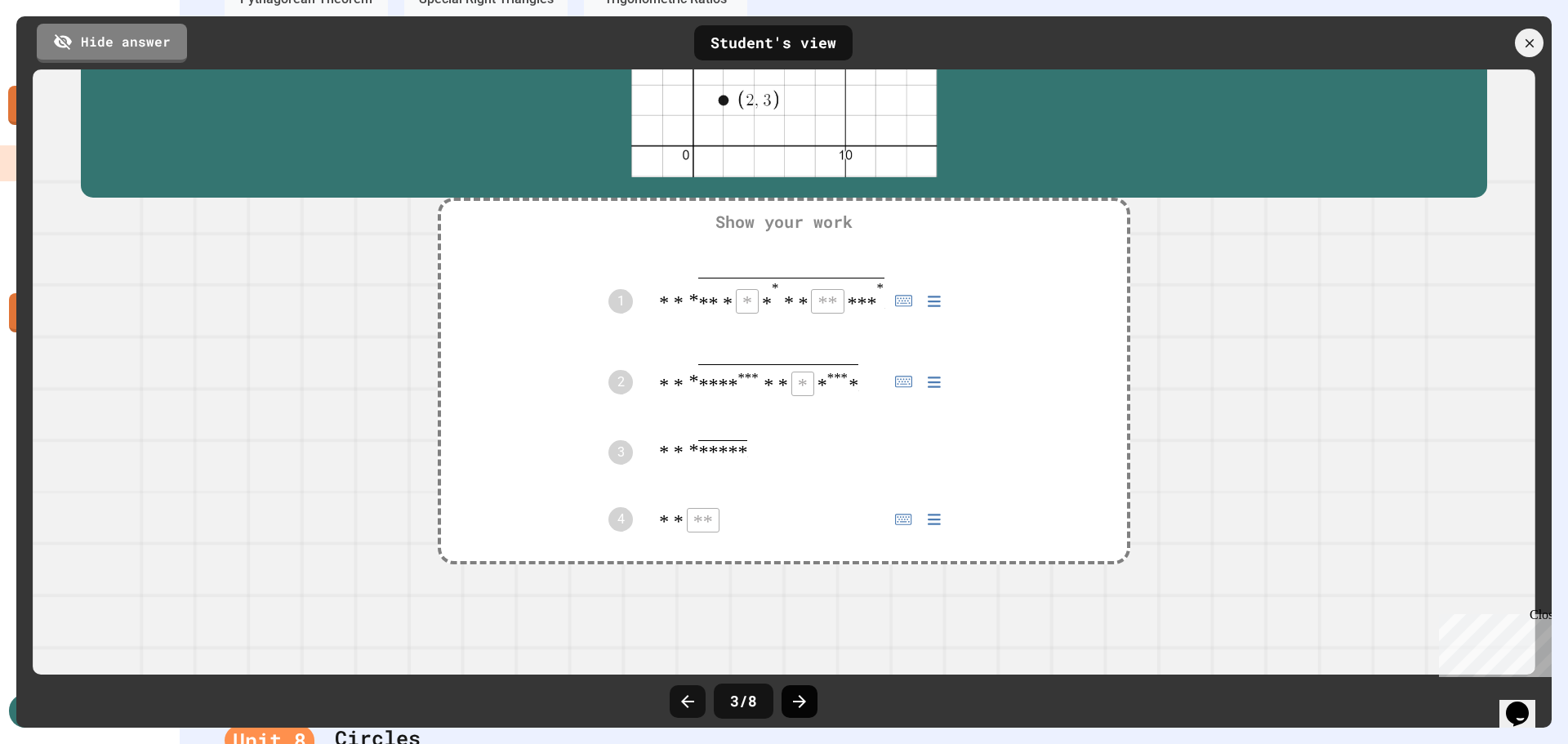
click at [800, 701] on icon at bounding box center [799, 701] width 13 height 13
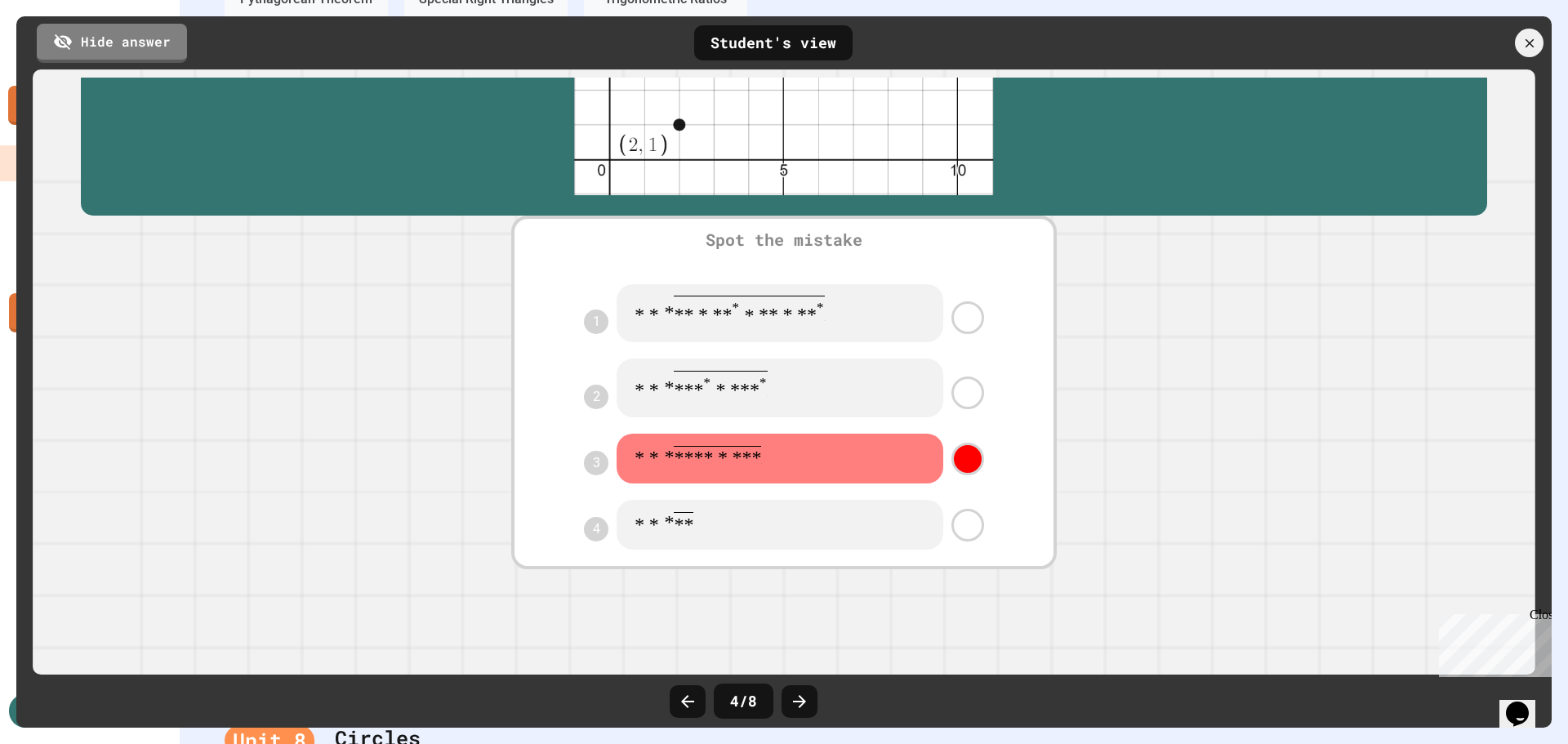
scroll to position [387, 0]
click at [799, 697] on icon at bounding box center [800, 701] width 20 height 20
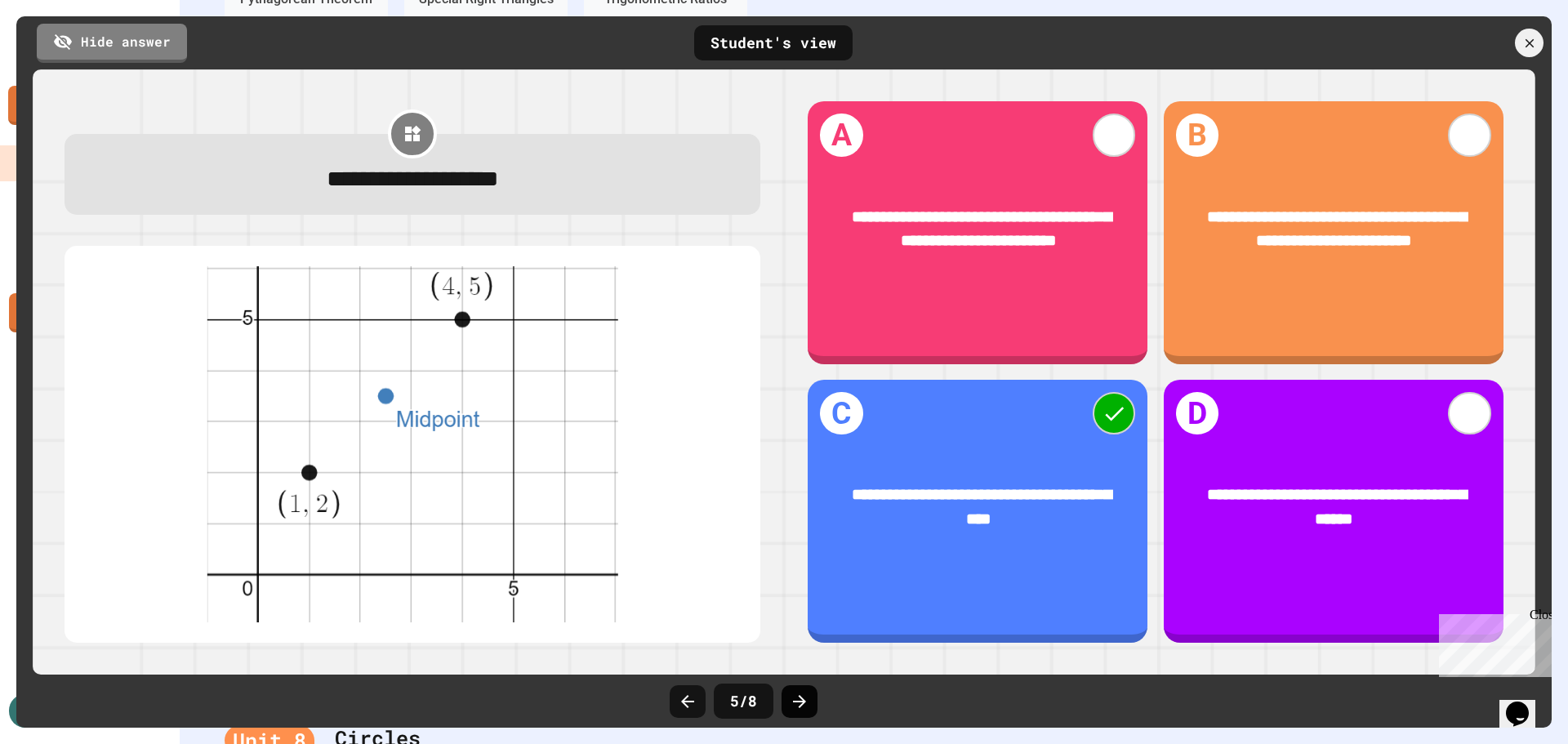
click at [801, 699] on icon at bounding box center [799, 701] width 13 height 13
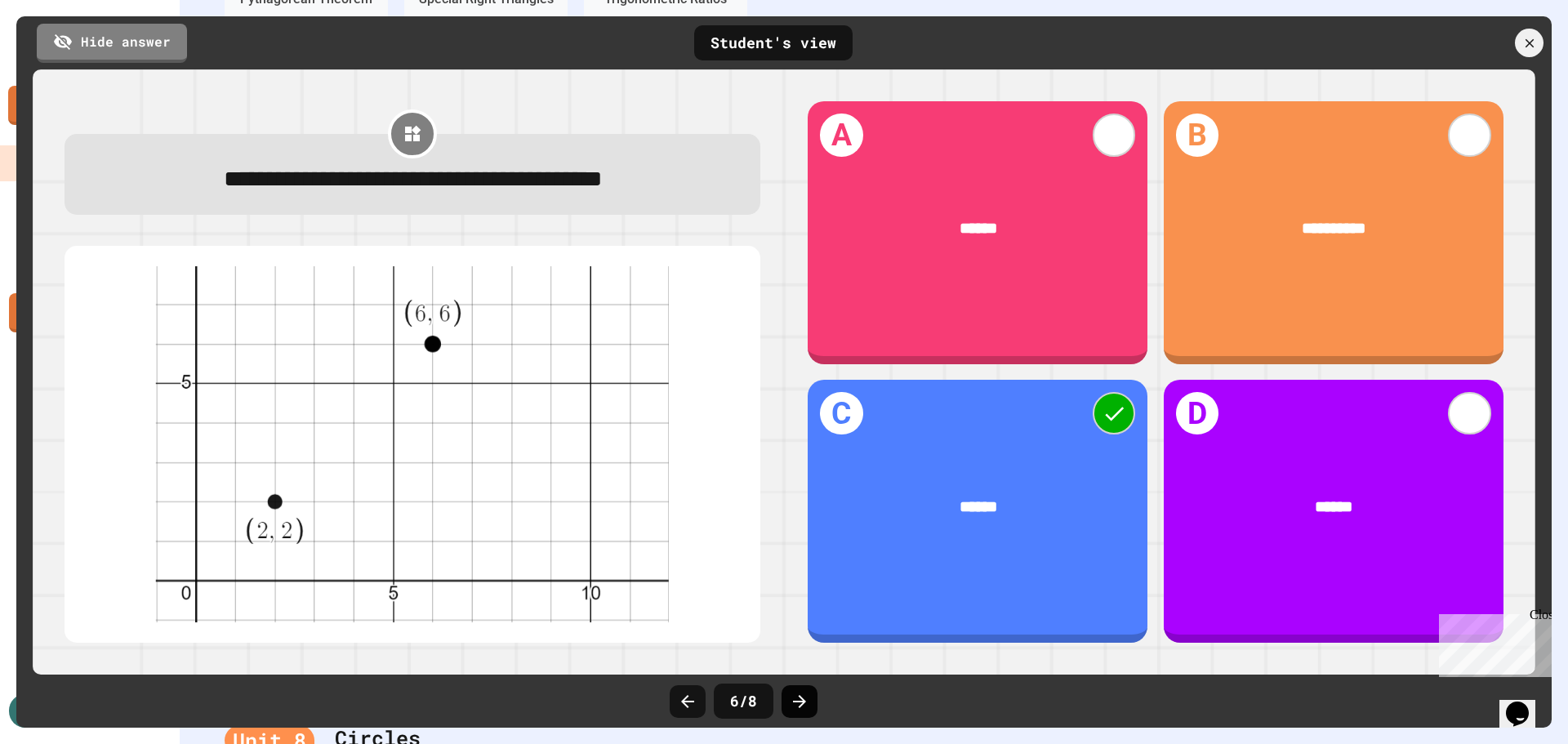
click at [801, 702] on icon at bounding box center [800, 701] width 20 height 20
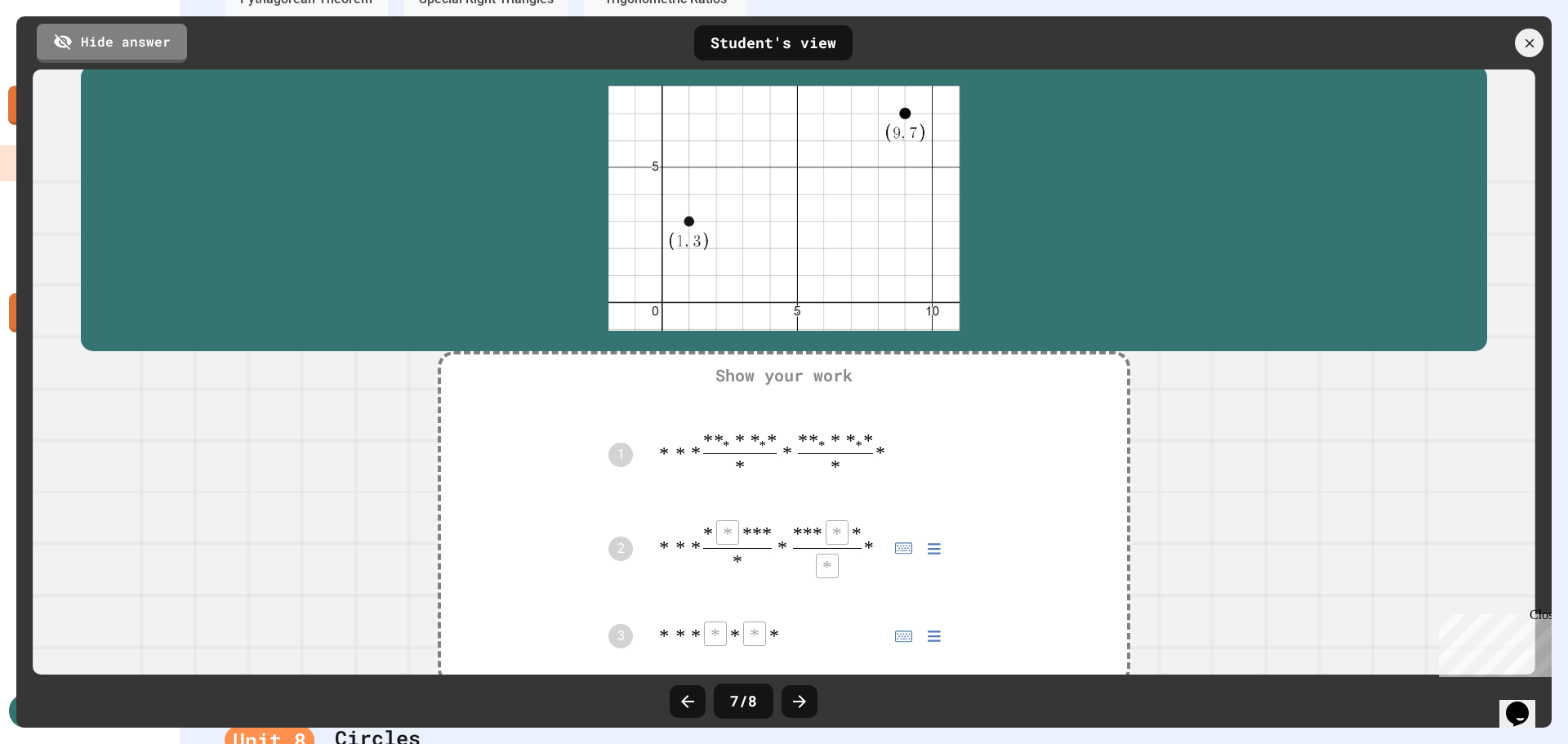
scroll to position [433, 0]
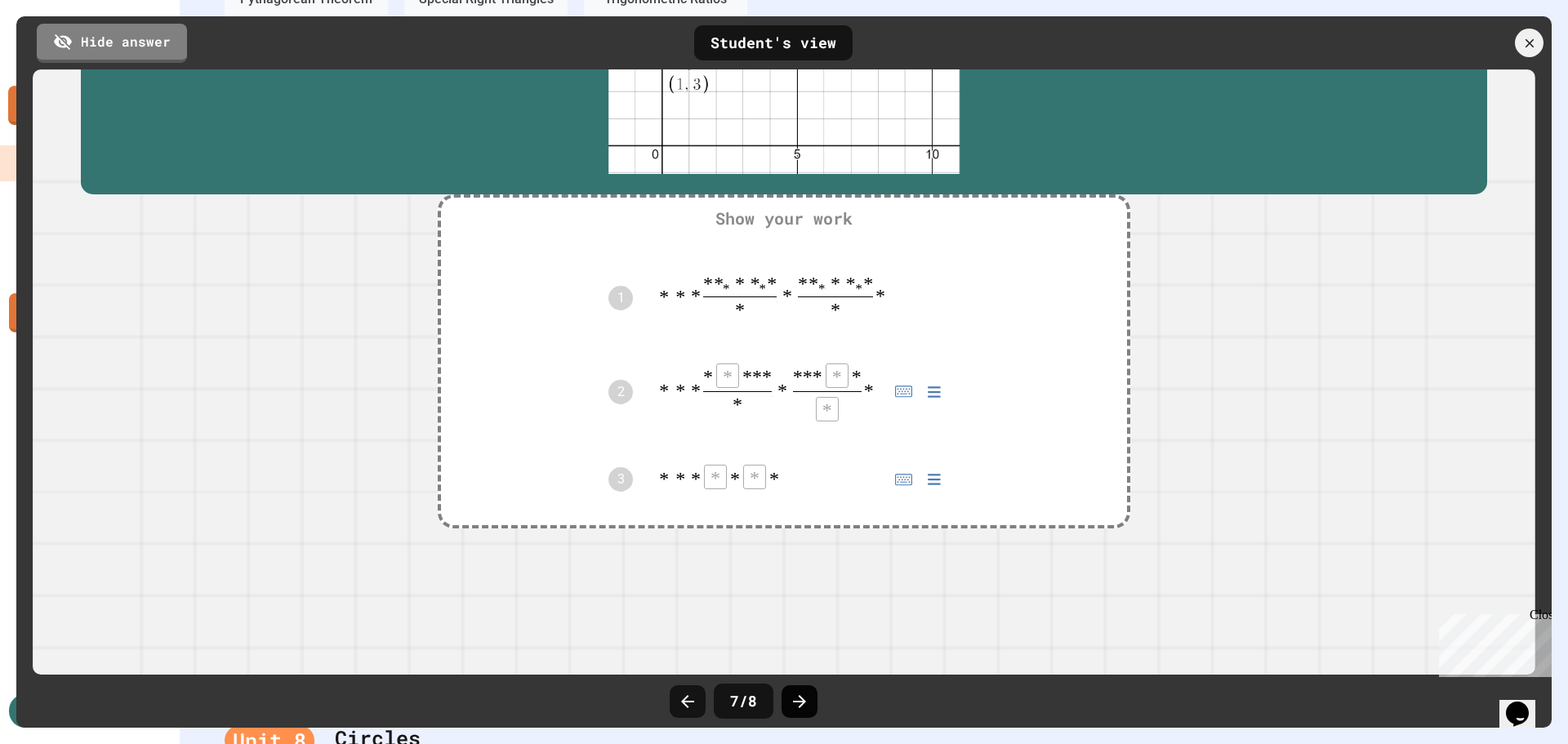
click at [802, 702] on icon at bounding box center [800, 701] width 20 height 20
